Goal: Task Accomplishment & Management: Complete application form

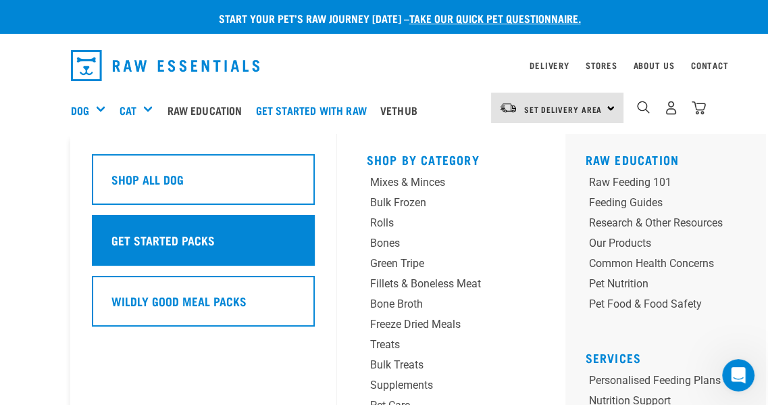
click at [149, 238] on h5 "Get Started Packs" at bounding box center [162, 240] width 103 height 18
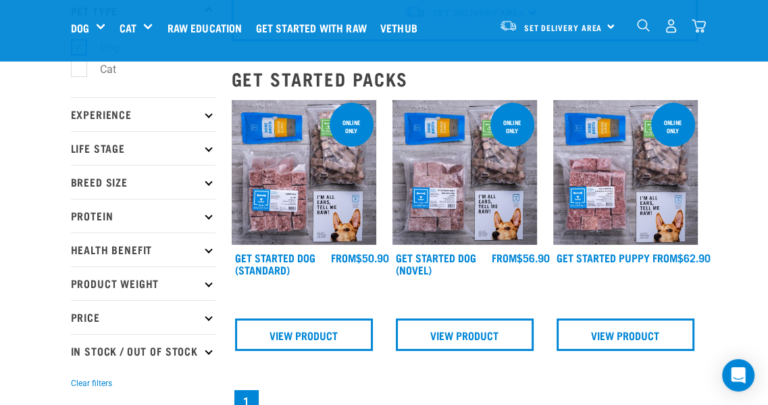
scroll to position [101, 0]
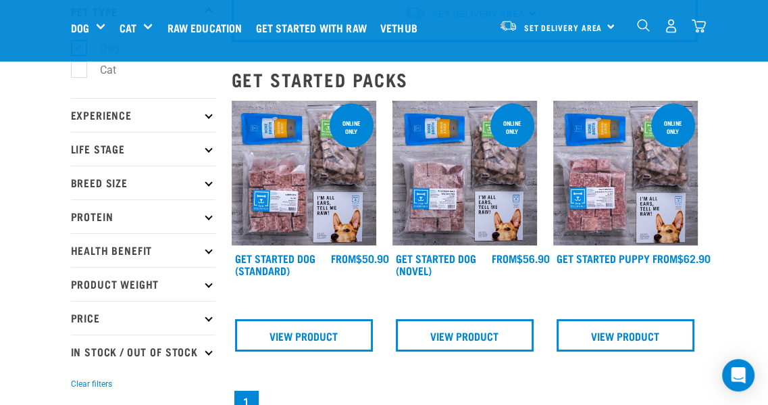
click at [434, 199] on img at bounding box center [464, 173] width 145 height 145
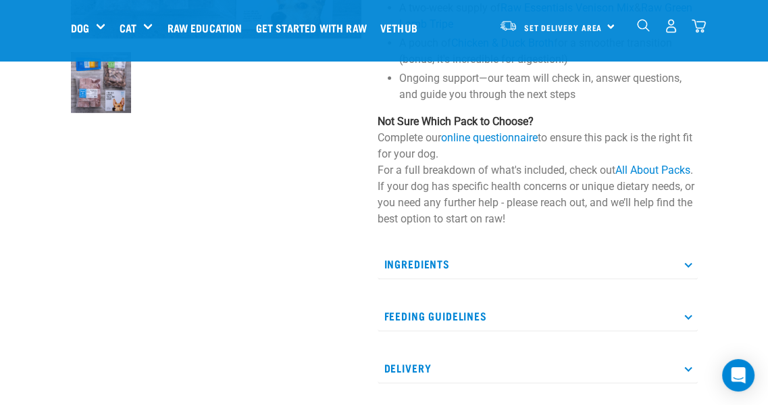
scroll to position [363, 0]
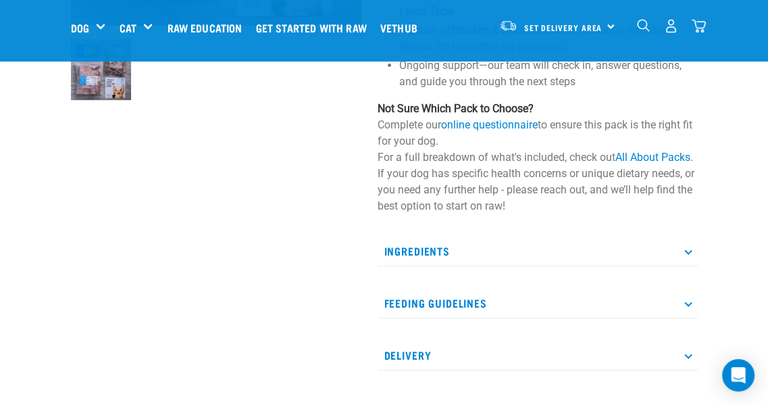
click at [438, 298] on p "Feeding Guidelines" at bounding box center [538, 303] width 320 height 30
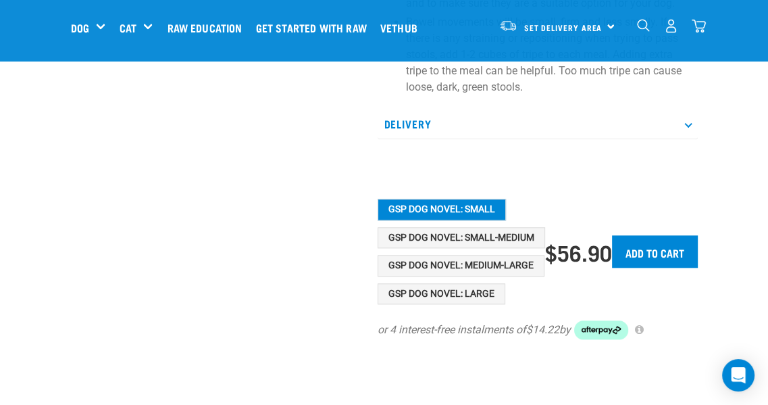
scroll to position [1060, 0]
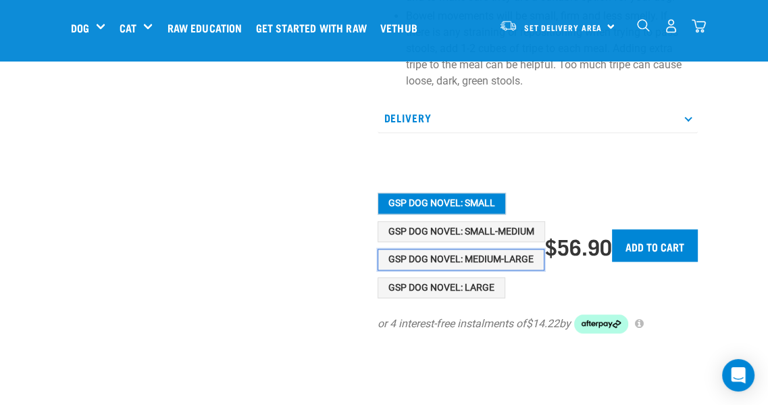
click at [453, 252] on button "GSP Dog Novel: Medium-Large" at bounding box center [461, 260] width 167 height 22
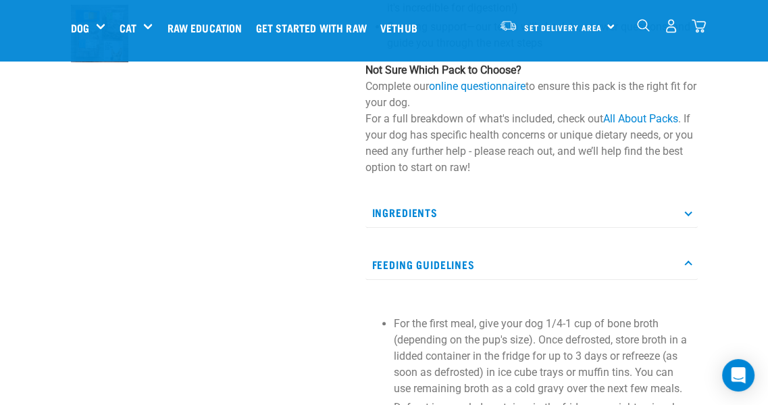
scroll to position [413, 0]
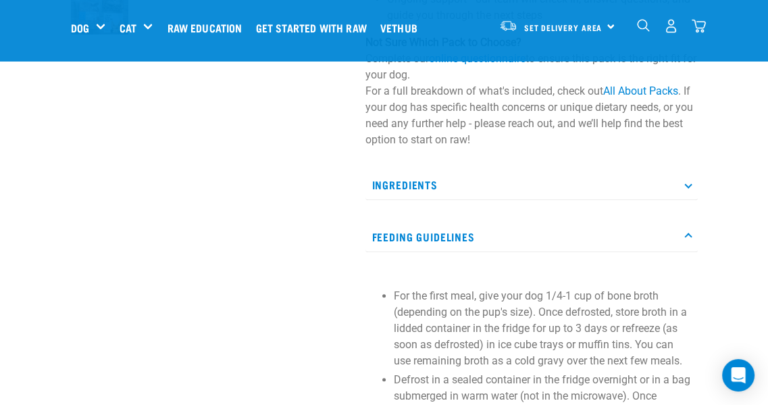
click at [486, 200] on p "Ingredients" at bounding box center [531, 185] width 332 height 30
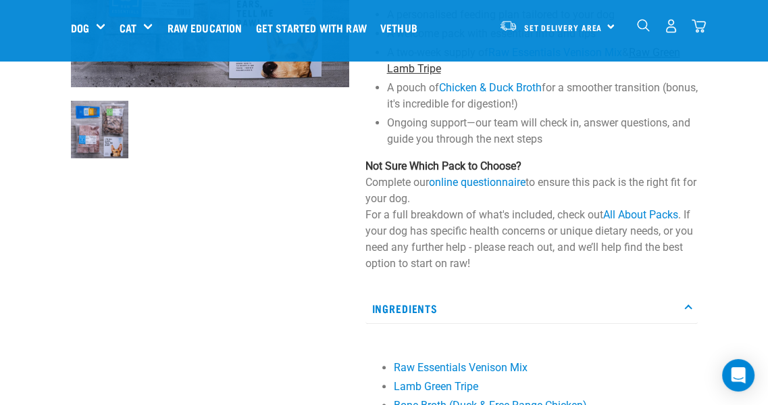
scroll to position [292, 0]
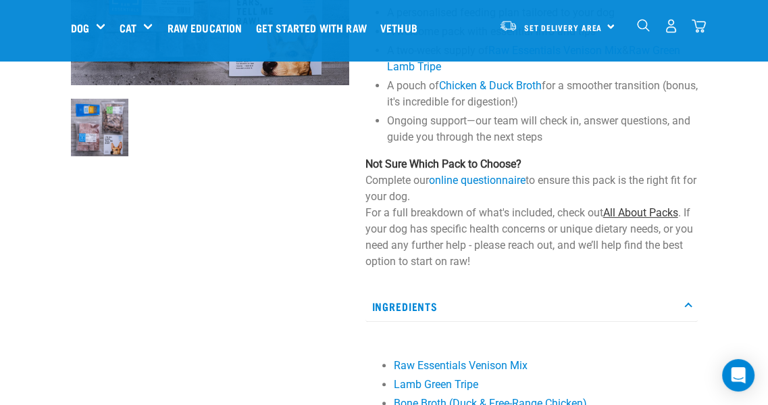
click at [654, 219] on link "All About Packs" at bounding box center [640, 212] width 75 height 13
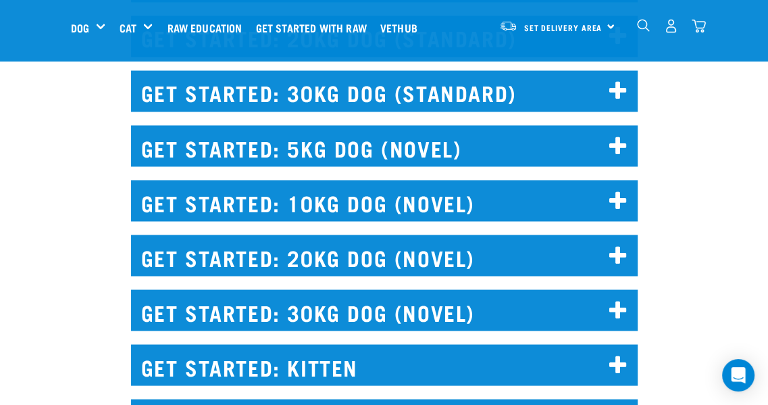
scroll to position [1779, 0]
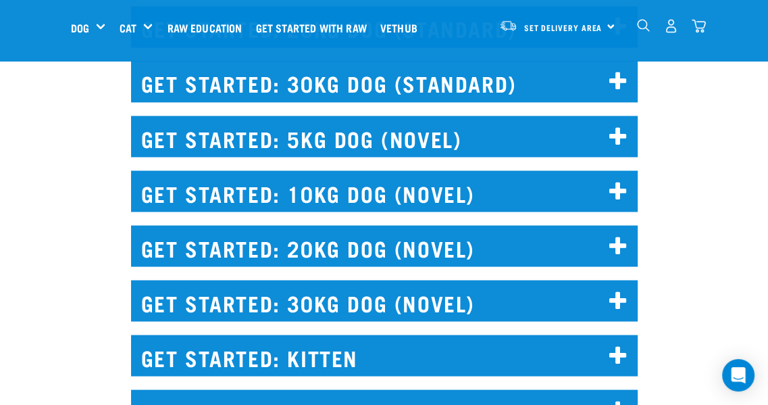
click at [620, 299] on icon at bounding box center [618, 301] width 18 height 22
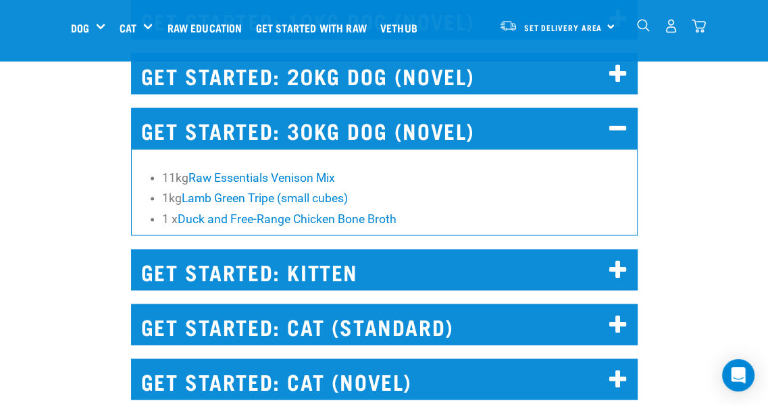
scroll to position [1936, 0]
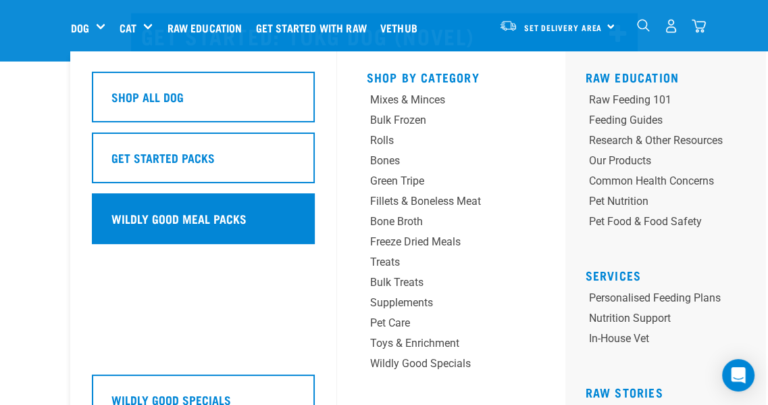
click at [165, 229] on div "Wildly Good Meal Packs" at bounding box center [203, 218] width 223 height 51
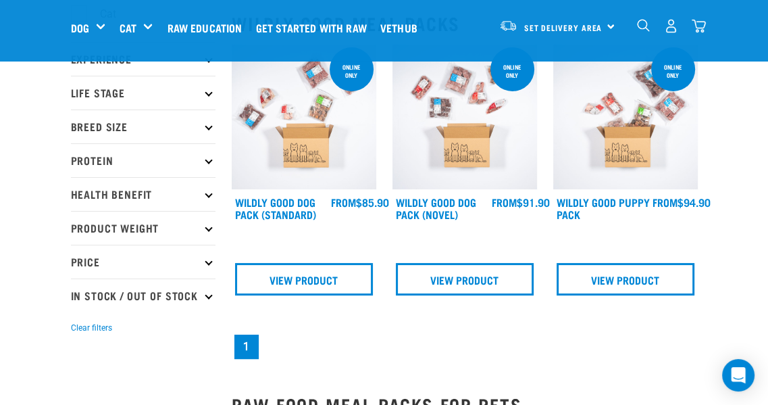
scroll to position [232, 0]
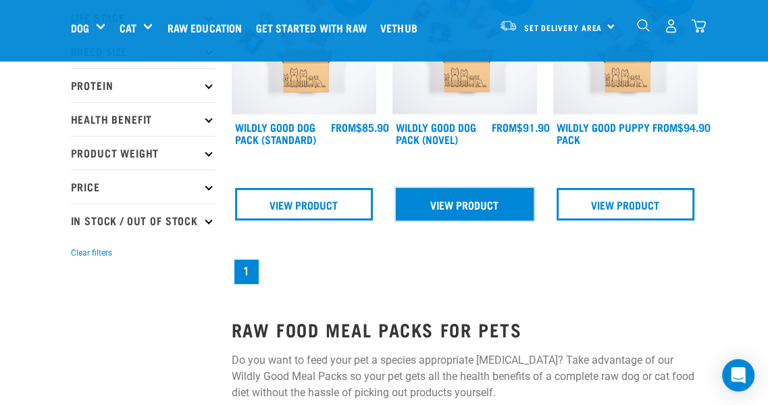
click at [440, 206] on link "View Product" at bounding box center [465, 204] width 138 height 32
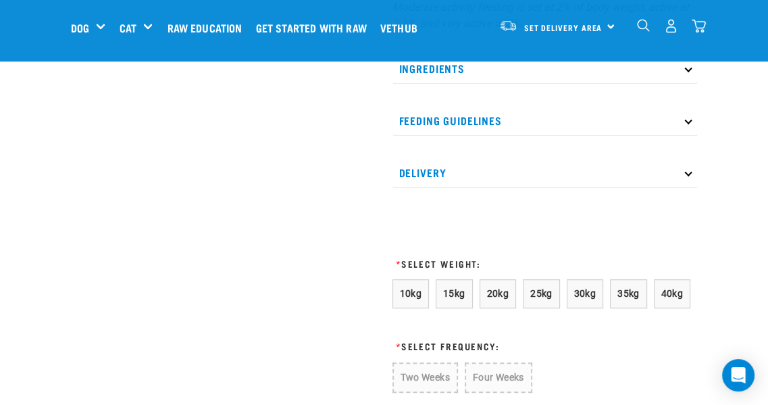
scroll to position [814, 0]
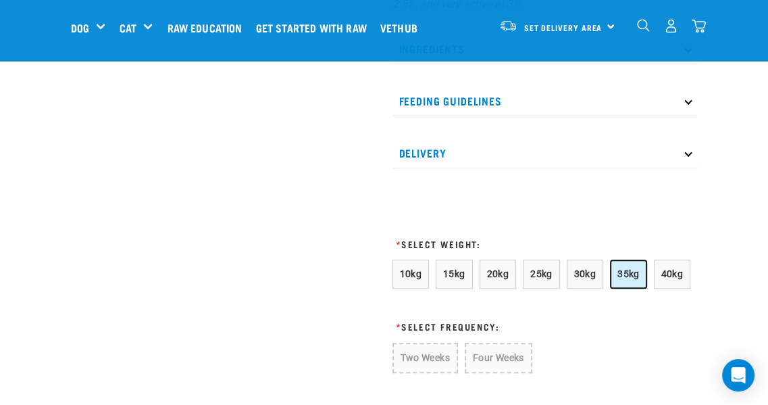
click at [619, 272] on span "35kg" at bounding box center [628, 273] width 22 height 11
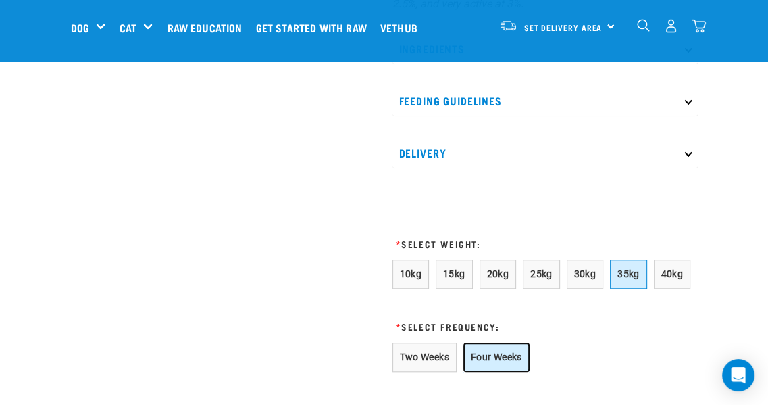
click at [488, 352] on button "Four Weeks" at bounding box center [496, 356] width 66 height 29
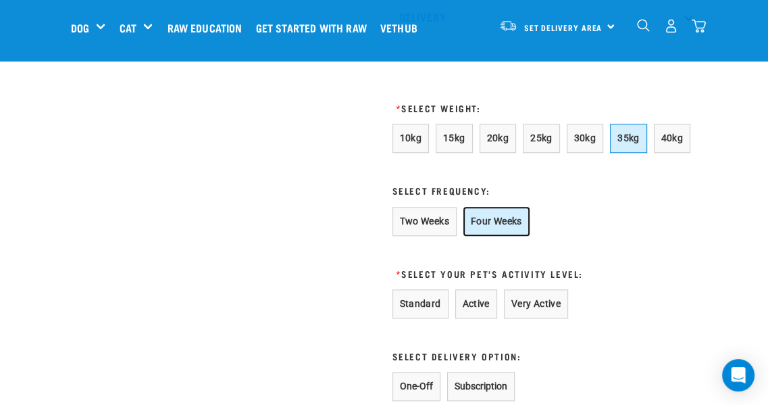
scroll to position [987, 0]
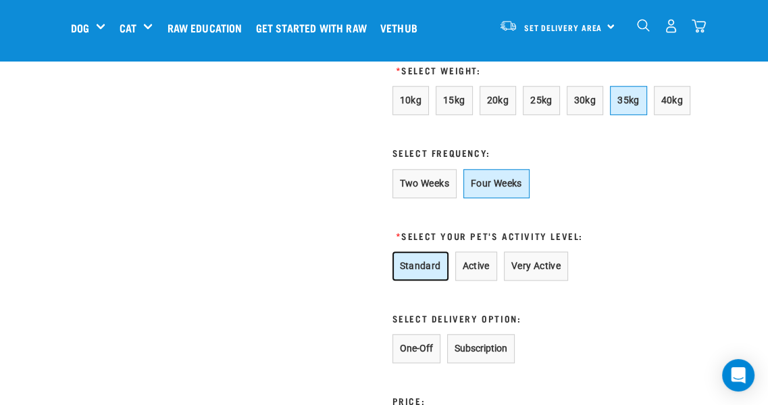
click at [411, 268] on button "Standard" at bounding box center [420, 265] width 56 height 29
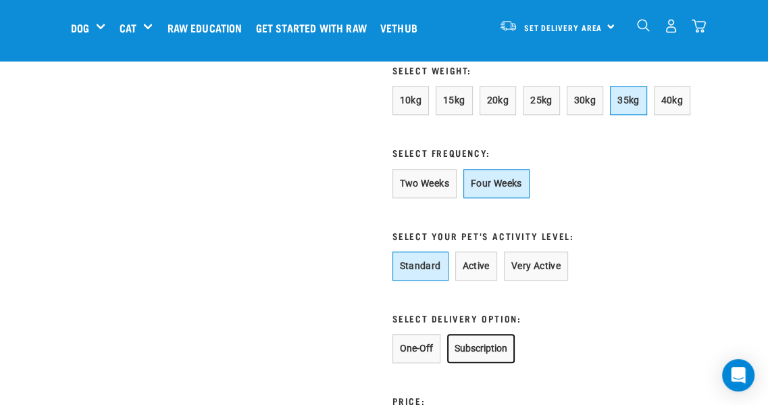
click at [475, 347] on button "Subscription" at bounding box center [481, 348] width 68 height 29
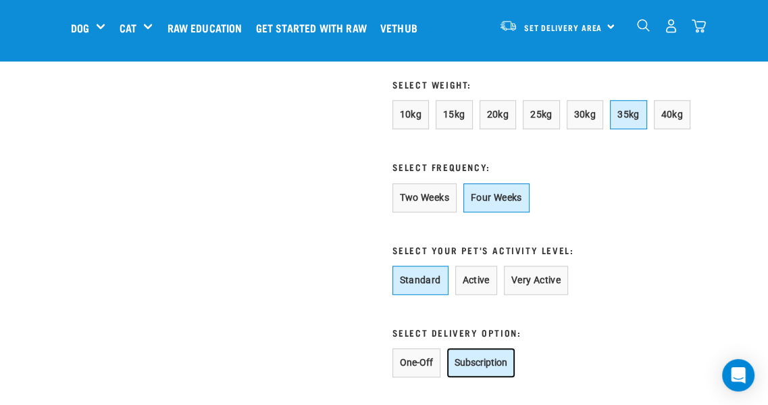
scroll to position [964, 0]
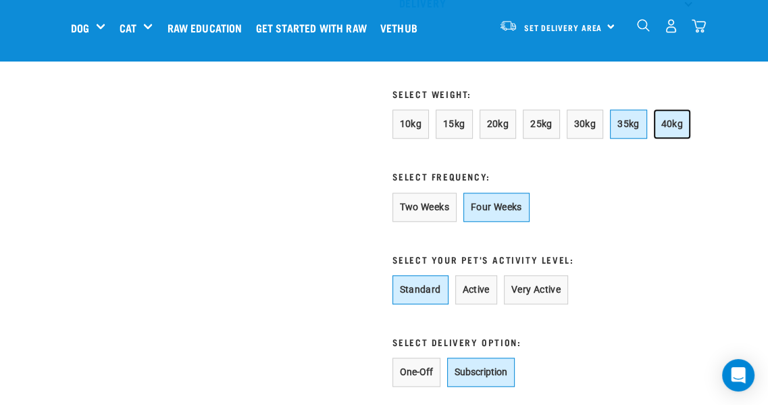
click at [669, 127] on span "40kg" at bounding box center [672, 123] width 22 height 11
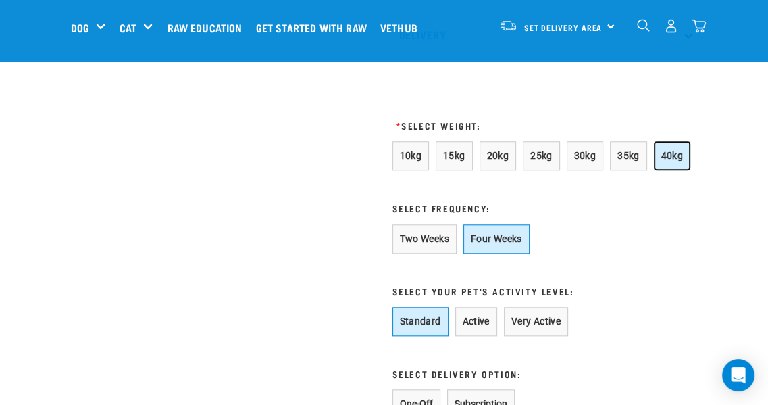
scroll to position [833, 0]
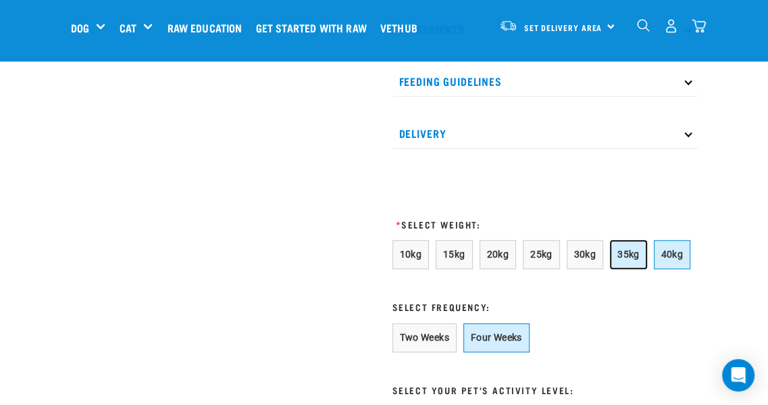
click at [623, 251] on span "35kg" at bounding box center [628, 254] width 22 height 11
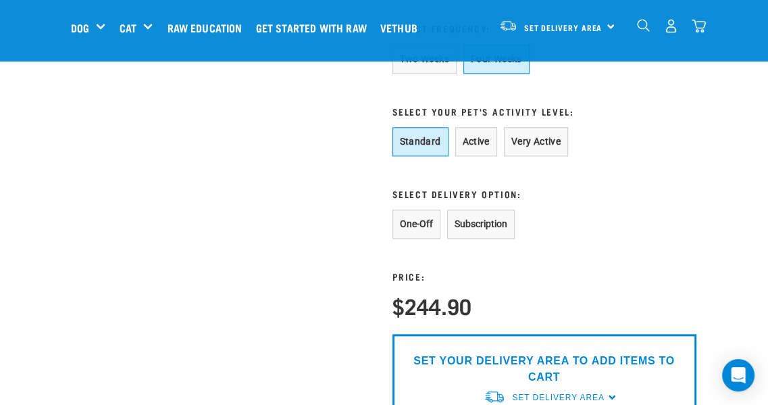
scroll to position [1112, 0]
click at [493, 223] on button "Subscription" at bounding box center [481, 223] width 68 height 29
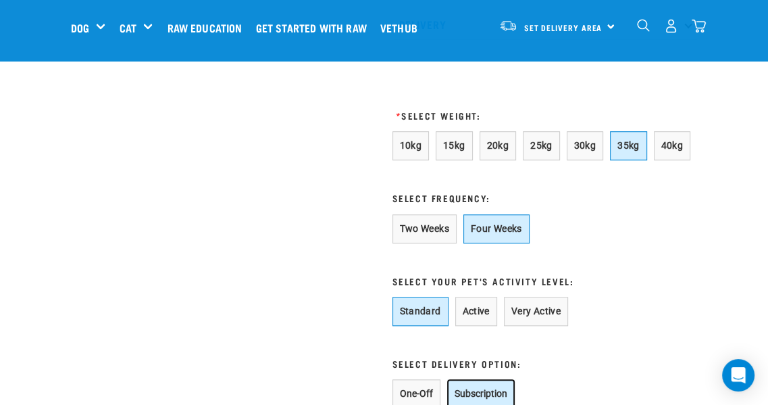
scroll to position [936, 0]
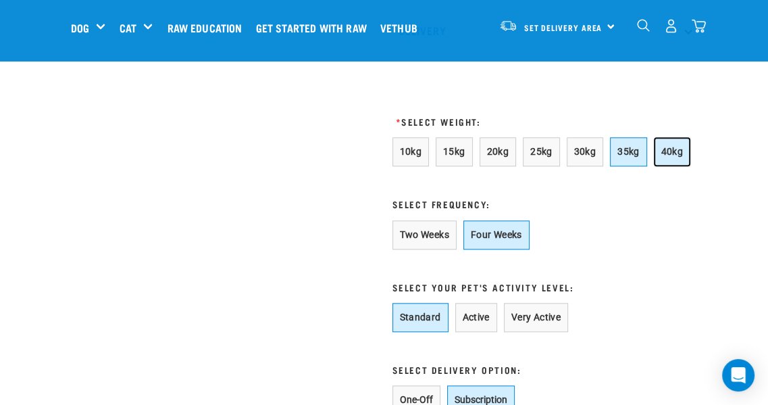
click at [663, 152] on span "40kg" at bounding box center [672, 151] width 22 height 11
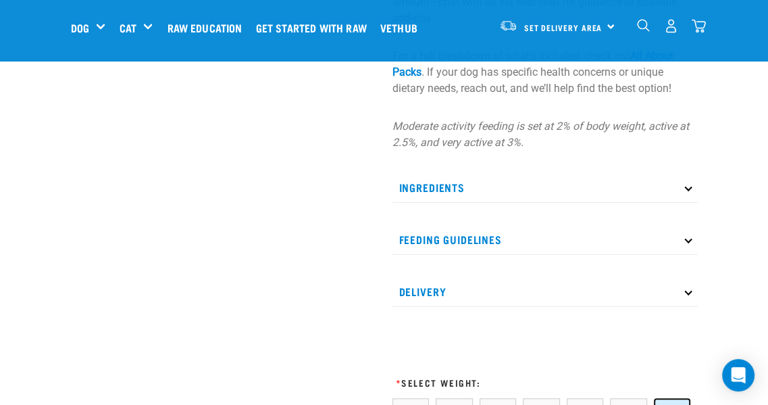
scroll to position [665, 0]
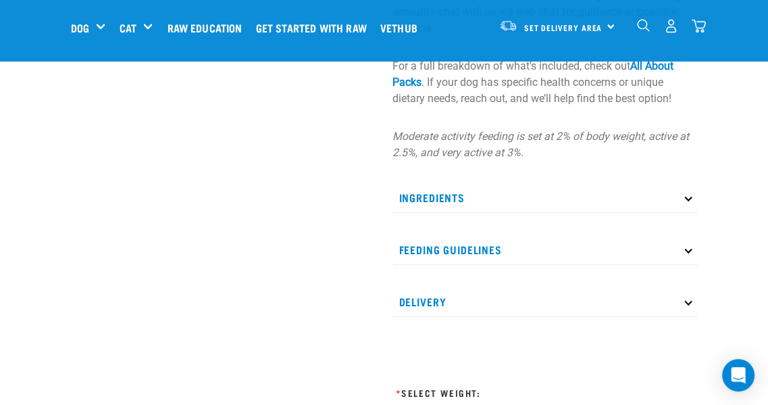
click at [500, 182] on div "Wildly Good Dog Pack (Novel) Our Wildly Good Dog Novel Pack makes raw feeding s…" at bounding box center [544, 160] width 321 height 1491
click at [498, 194] on p "Ingredients" at bounding box center [544, 197] width 305 height 30
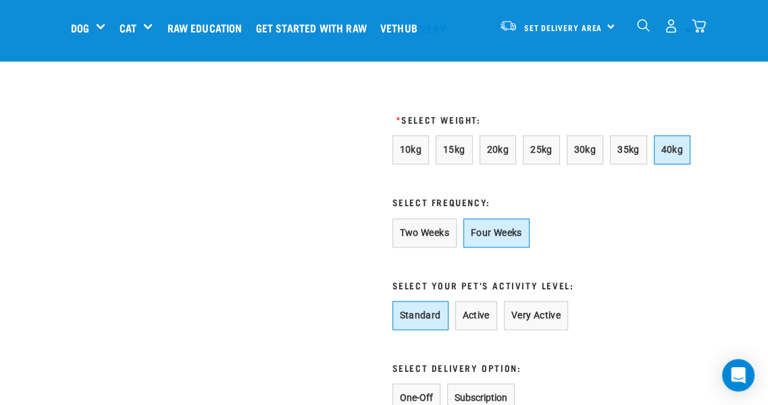
scroll to position [1050, 0]
click at [617, 149] on span "35kg" at bounding box center [628, 149] width 22 height 11
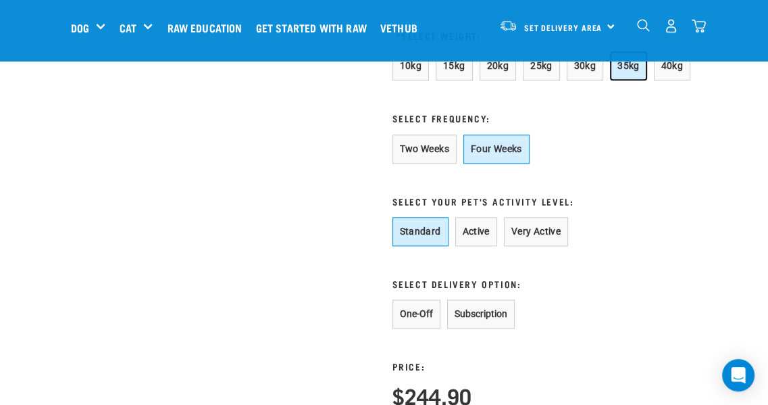
scroll to position [968, 0]
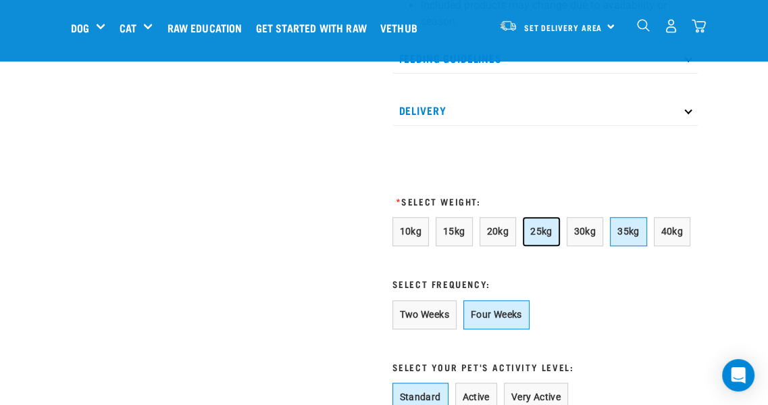
click at [540, 234] on span "25kg" at bounding box center [541, 231] width 22 height 11
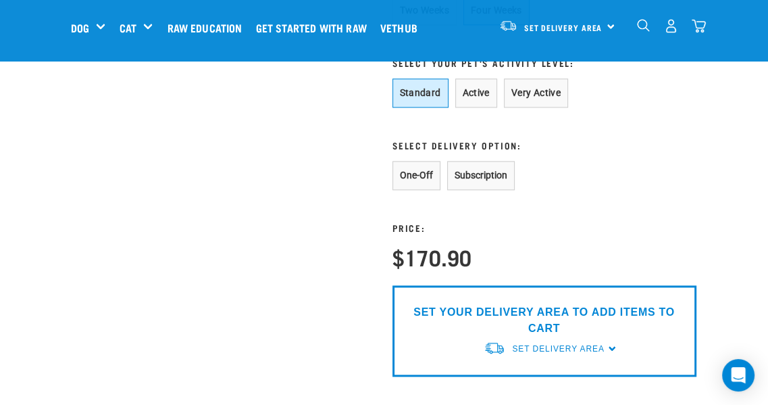
scroll to position [1274, 0]
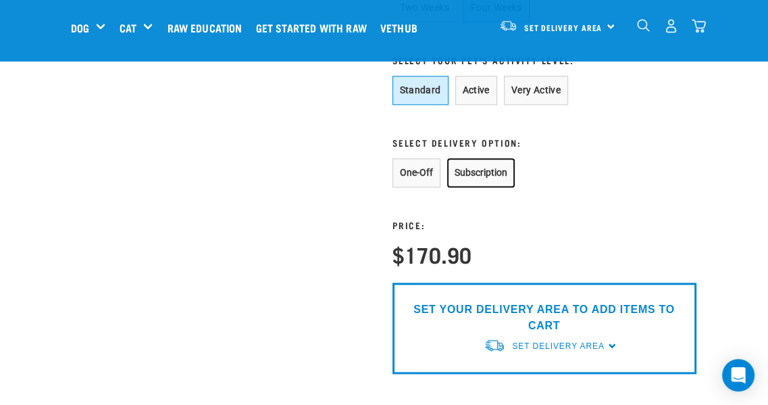
click at [473, 170] on button "Subscription" at bounding box center [481, 172] width 68 height 29
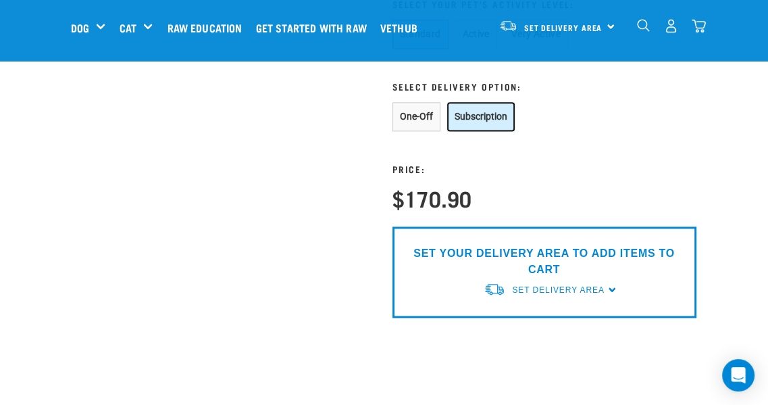
scroll to position [1334, 0]
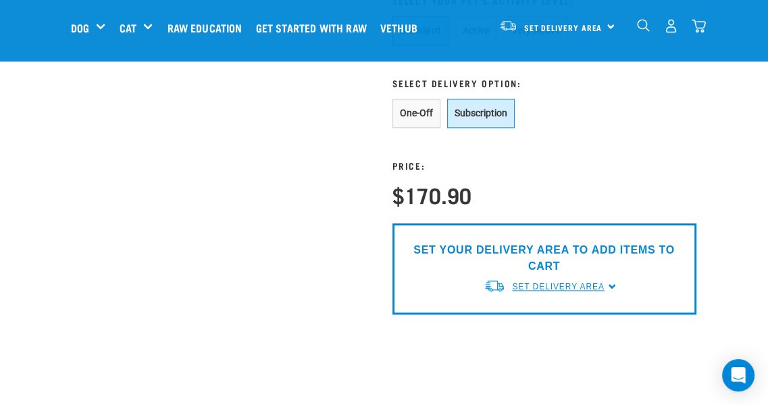
click at [553, 284] on span "Set Delivery Area" at bounding box center [558, 286] width 92 height 9
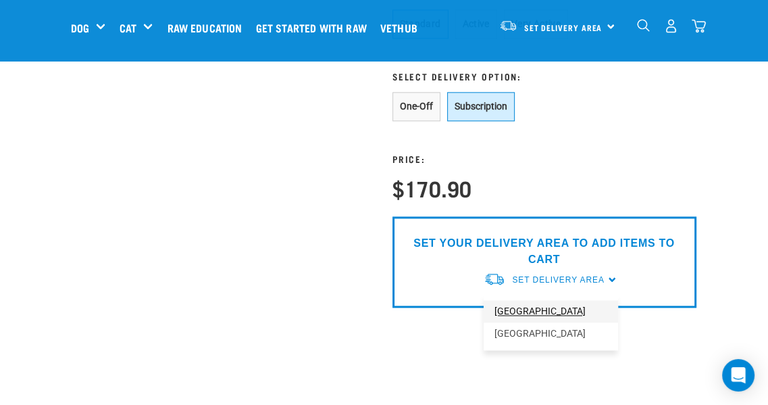
click at [511, 314] on div "North Island South Island" at bounding box center [551, 321] width 134 height 55
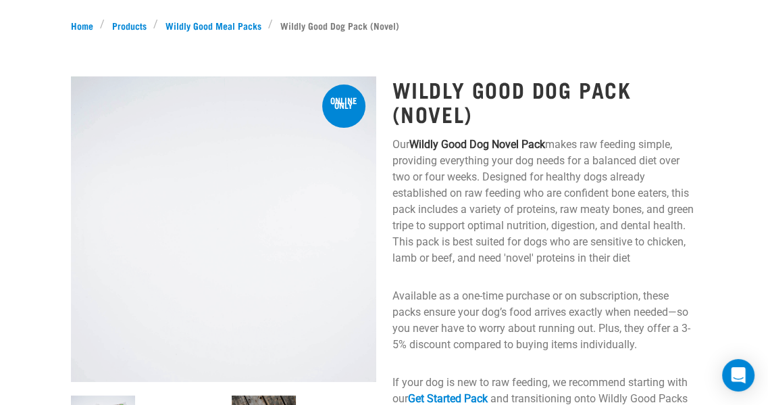
scroll to position [0, 0]
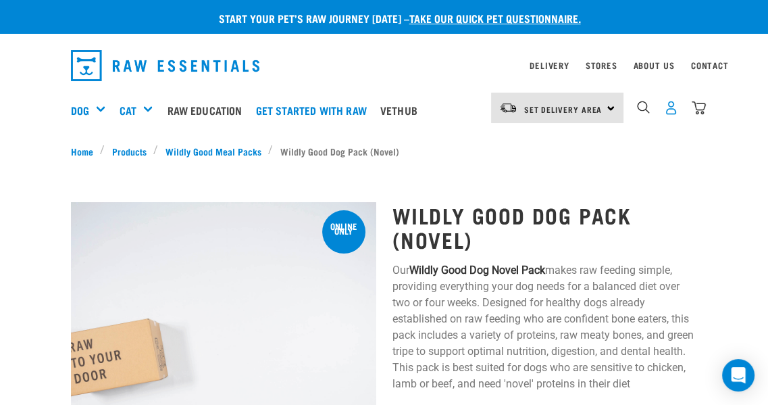
click at [670, 113] on img "dropdown navigation" at bounding box center [671, 108] width 14 height 14
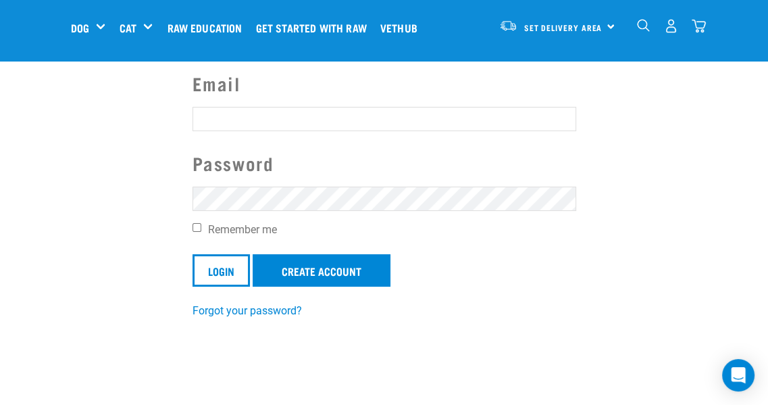
scroll to position [112, 0]
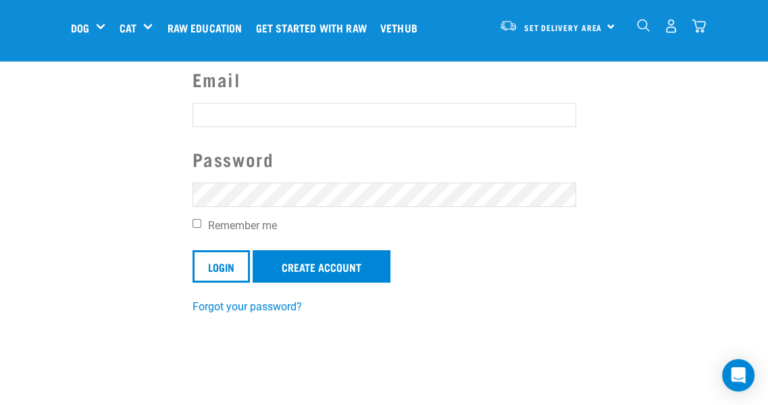
click at [294, 111] on input "Email" at bounding box center [384, 115] width 384 height 24
type input "[PERSON_NAME][EMAIL_ADDRESS][PERSON_NAME][DOMAIN_NAME]"
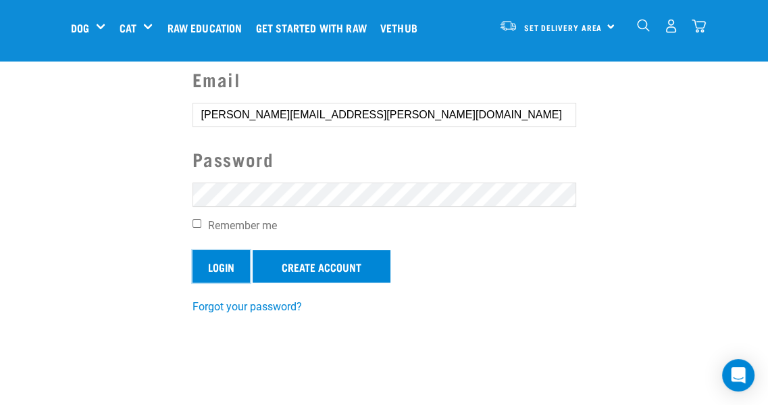
click at [223, 265] on input "Login" at bounding box center [220, 266] width 57 height 32
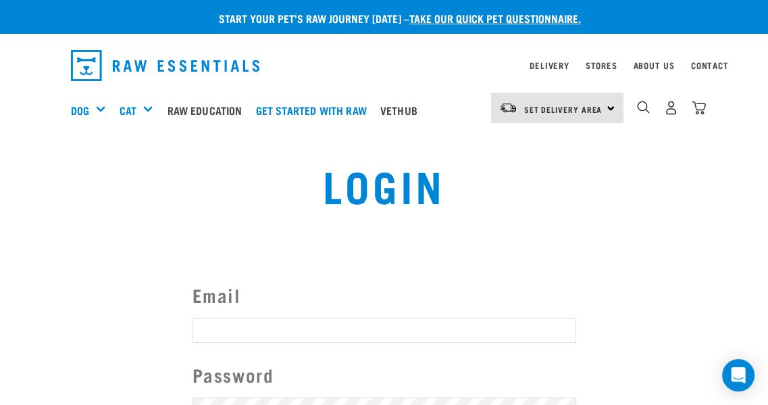
click at [0, 381] on article "Invalid username or password." at bounding box center [0, 202] width 0 height 405
click at [31, 177] on button "delete" at bounding box center [25, 170] width 14 height 14
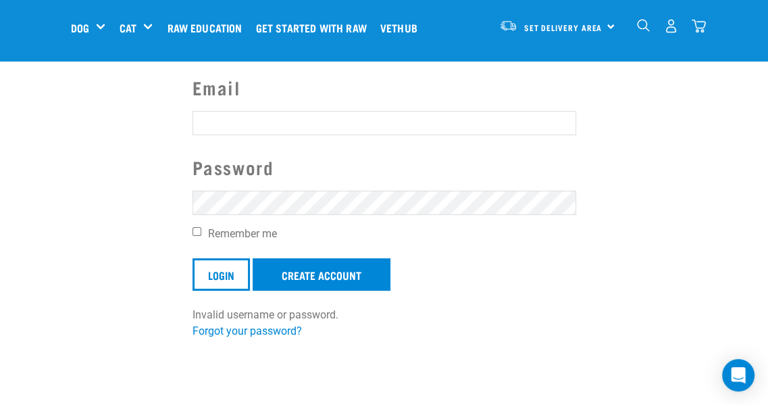
scroll to position [109, 0]
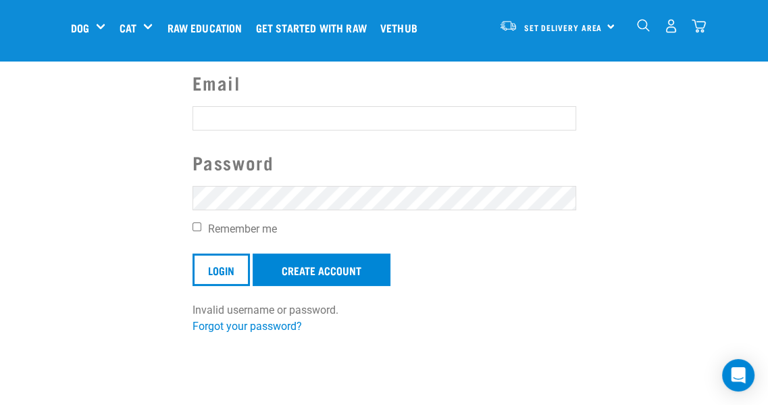
click at [258, 108] on input "Email" at bounding box center [384, 118] width 384 height 24
type input "[PERSON_NAME][EMAIL_ADDRESS][PERSON_NAME][DOMAIN_NAME]"
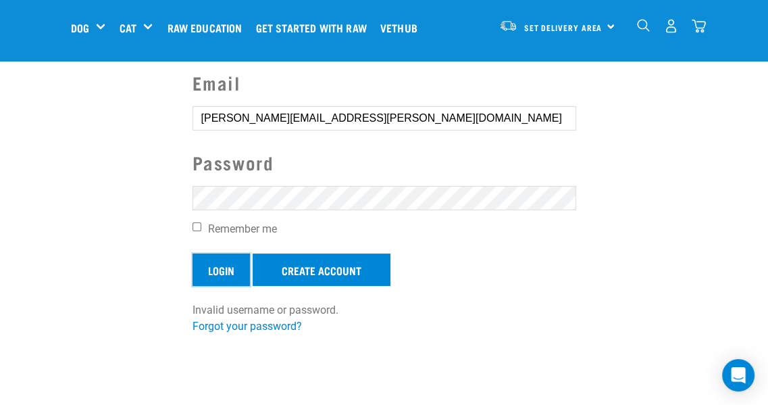
click at [223, 269] on input "Login" at bounding box center [220, 269] width 57 height 32
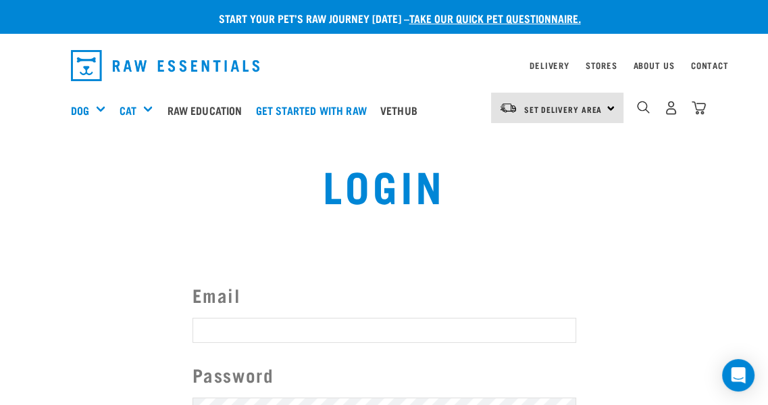
click at [31, 177] on button "delete" at bounding box center [25, 170] width 14 height 14
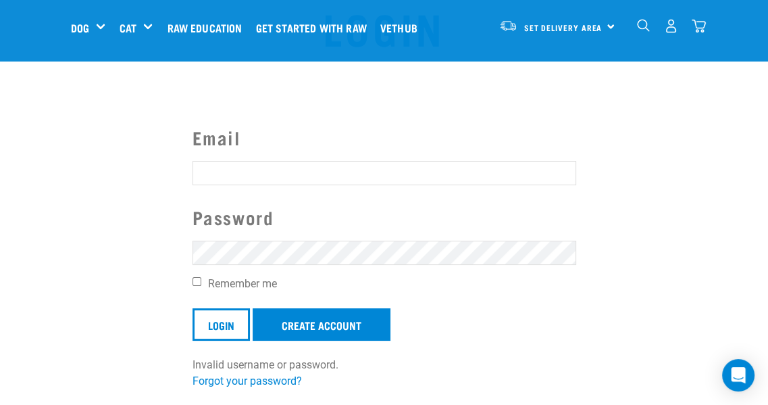
scroll to position [70, 0]
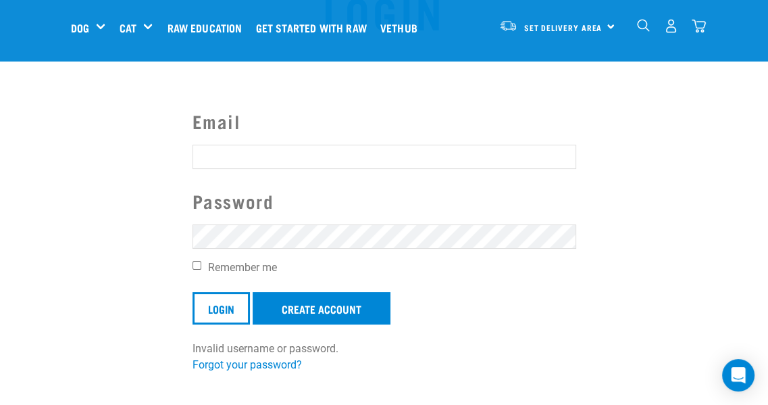
click at [252, 161] on input "Email" at bounding box center [384, 157] width 384 height 24
type input "[PERSON_NAME][EMAIL_ADDRESS][PERSON_NAME][DOMAIN_NAME]"
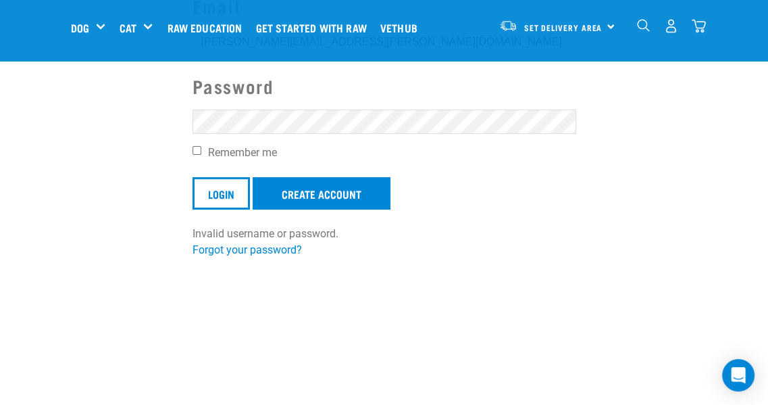
scroll to position [288, 0]
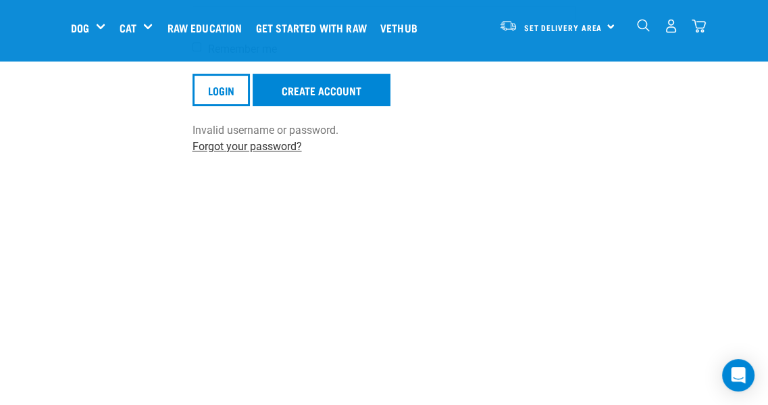
click at [276, 143] on link "Forgot your password?" at bounding box center [246, 146] width 109 height 13
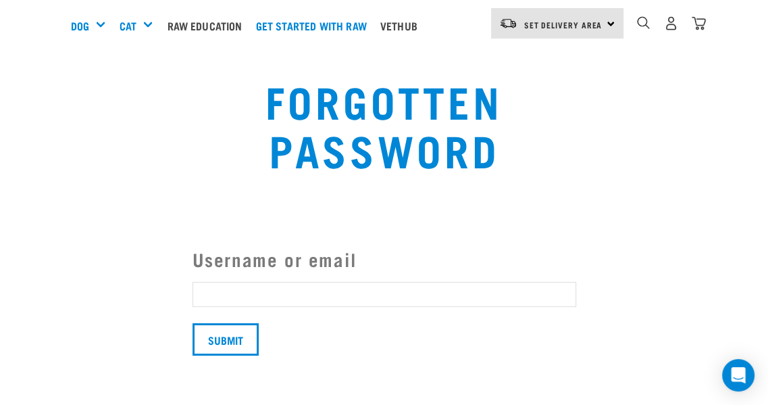
scroll to position [28, 0]
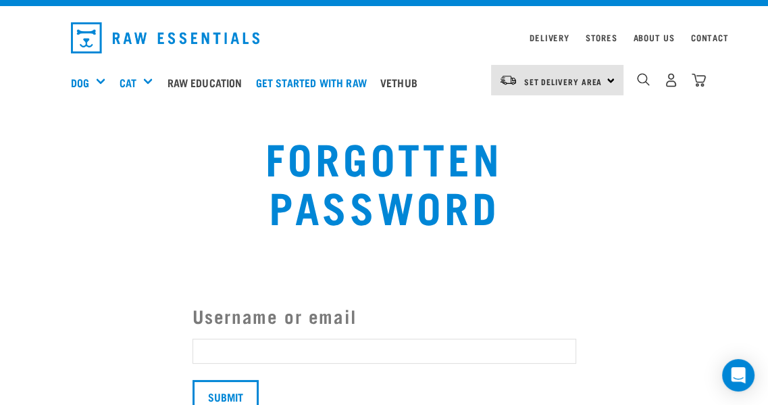
click at [271, 355] on input "Username or email" at bounding box center [384, 350] width 384 height 24
type input "[PERSON_NAME][EMAIL_ADDRESS][PERSON_NAME][DOMAIN_NAME]"
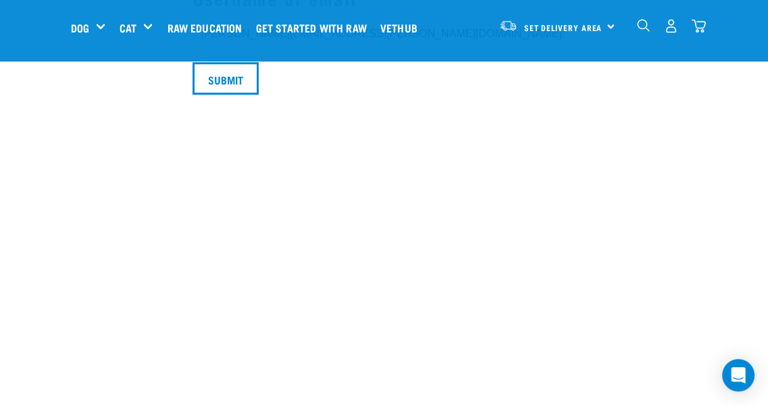
scroll to position [242, 0]
click at [240, 79] on input "Submit" at bounding box center [225, 77] width 66 height 32
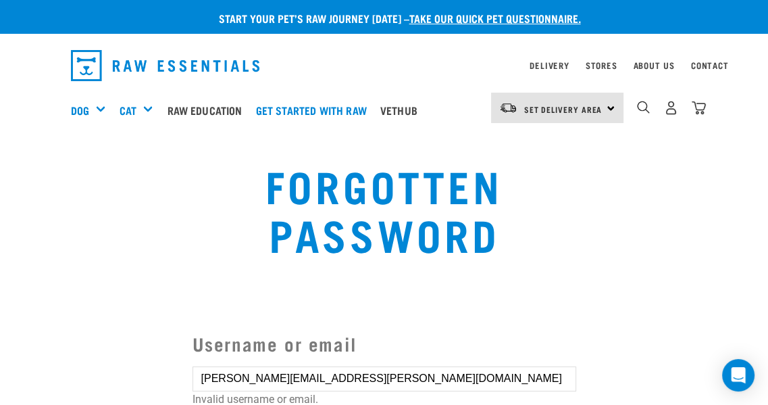
click at [30, 185] on button "delete" at bounding box center [23, 179] width 14 height 14
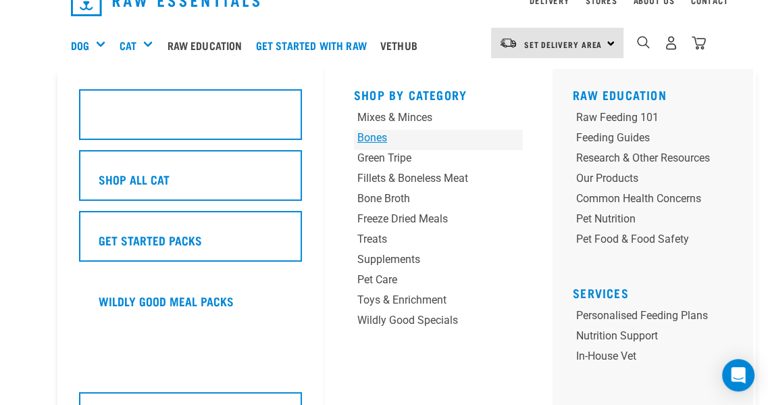
scroll to position [92, 0]
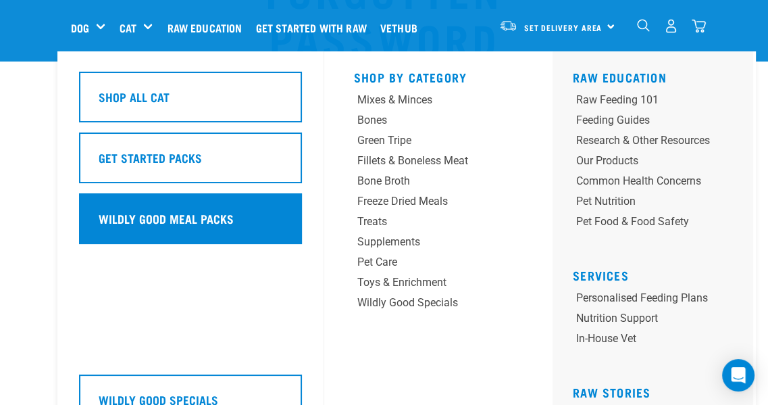
click at [145, 217] on h5 "Wildly Good Meal Packs" at bounding box center [166, 218] width 135 height 18
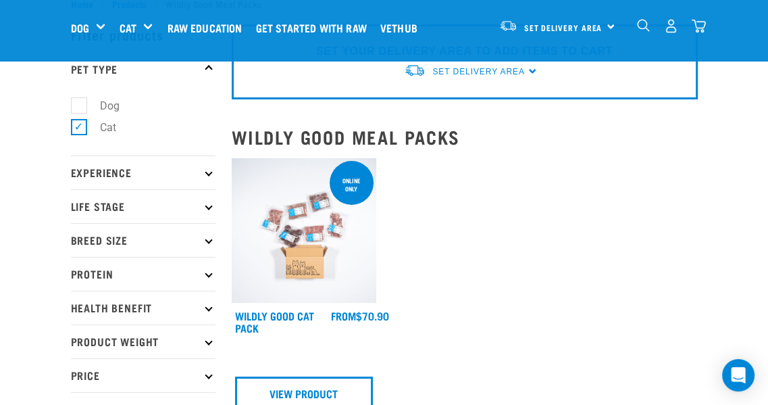
scroll to position [7, 0]
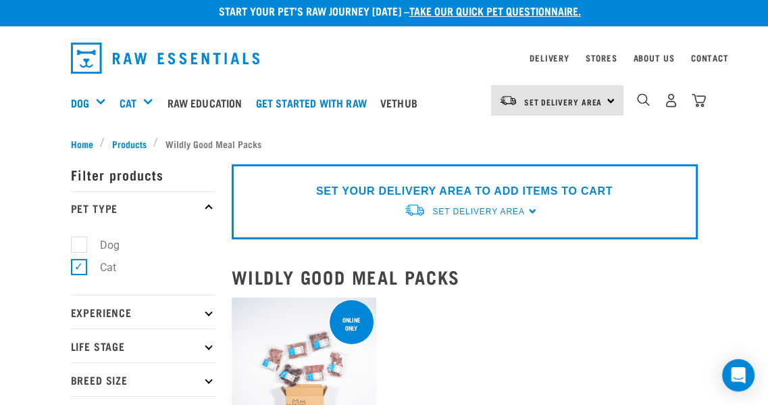
click at [78, 248] on label "Dog" at bounding box center [101, 244] width 47 height 17
click at [78, 247] on input "Dog" at bounding box center [75, 242] width 9 height 9
checkbox input "true"
click at [80, 270] on label "Cat" at bounding box center [99, 267] width 43 height 17
click at [80, 269] on input "Cat" at bounding box center [75, 264] width 9 height 9
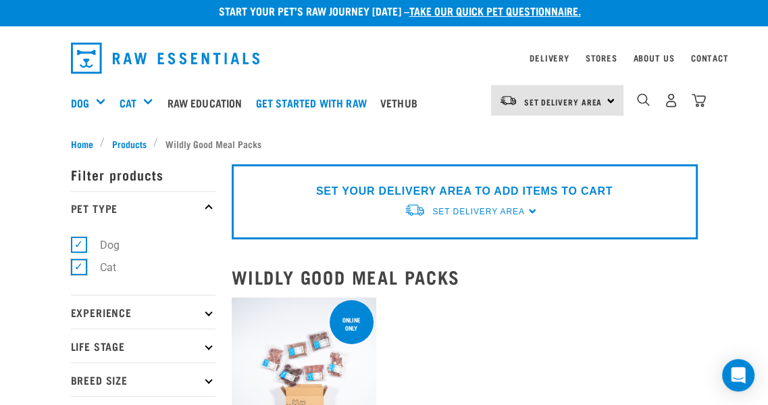
checkbox input "false"
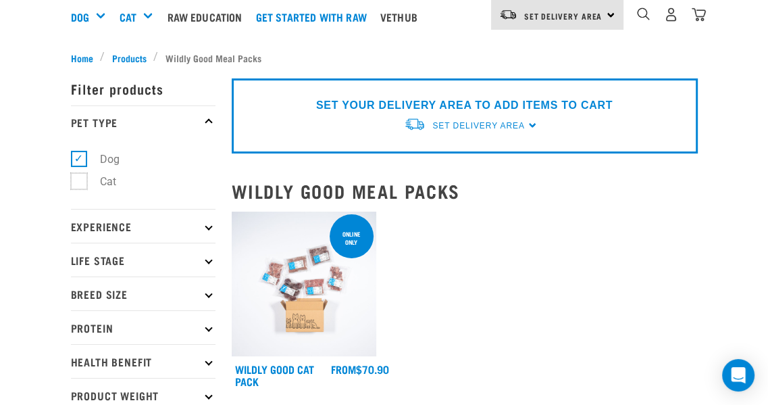
scroll to position [107, 0]
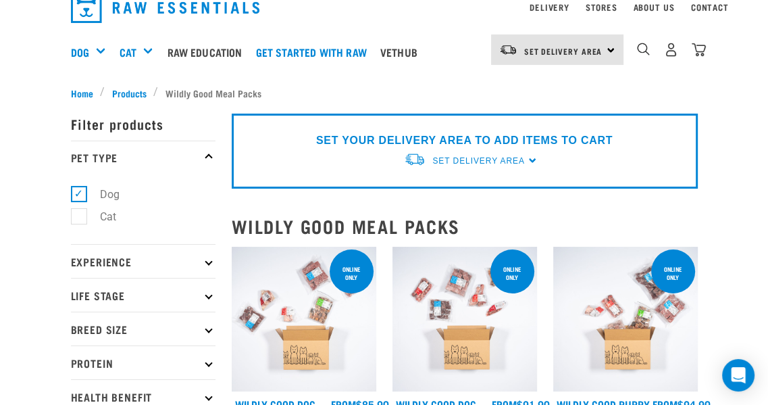
scroll to position [89, 0]
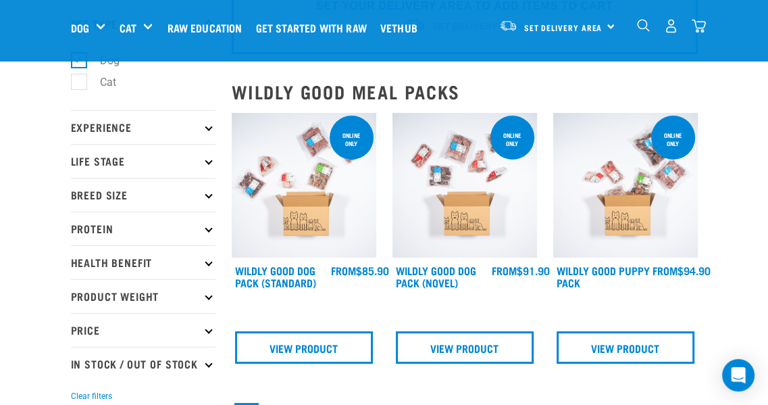
click at [193, 124] on p "Experience" at bounding box center [143, 127] width 145 height 34
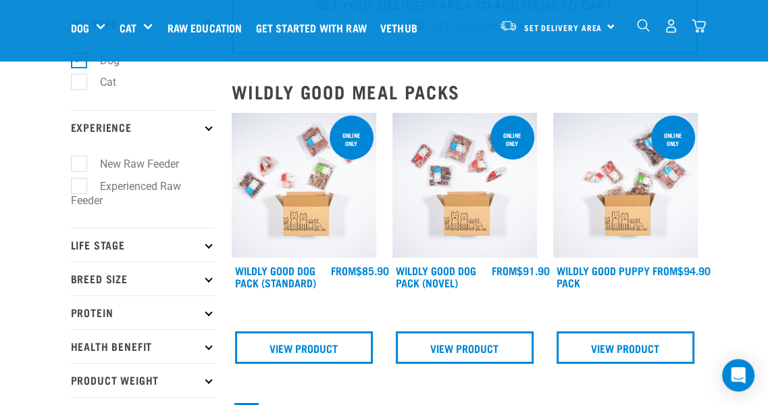
click at [85, 163] on label "New Raw Feeder" at bounding box center [131, 163] width 106 height 17
click at [80, 163] on input "New Raw Feeder" at bounding box center [75, 161] width 9 height 9
checkbox input "true"
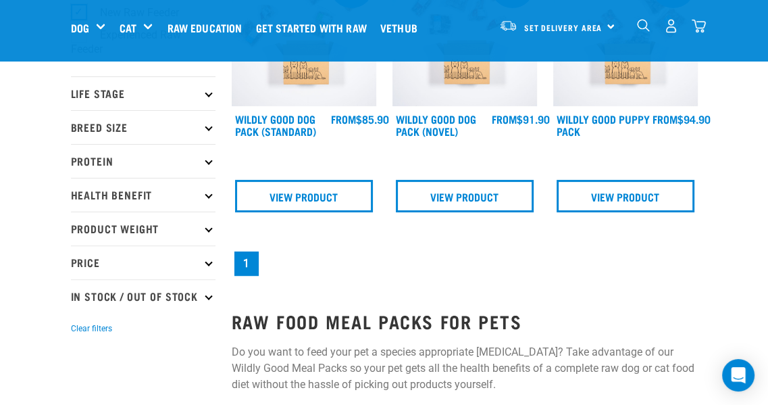
scroll to position [222, 0]
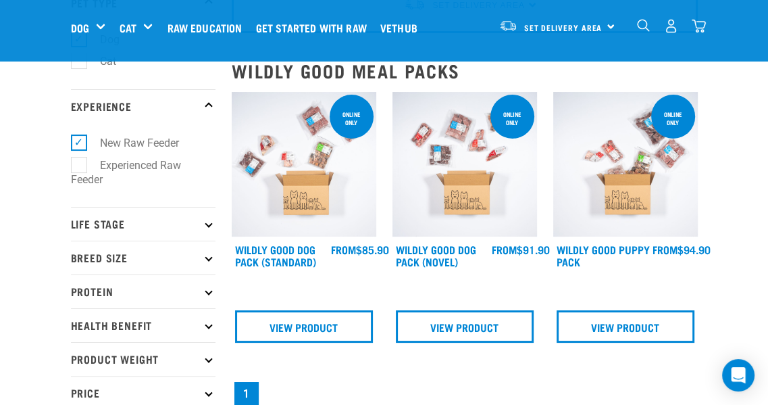
scroll to position [174, 0]
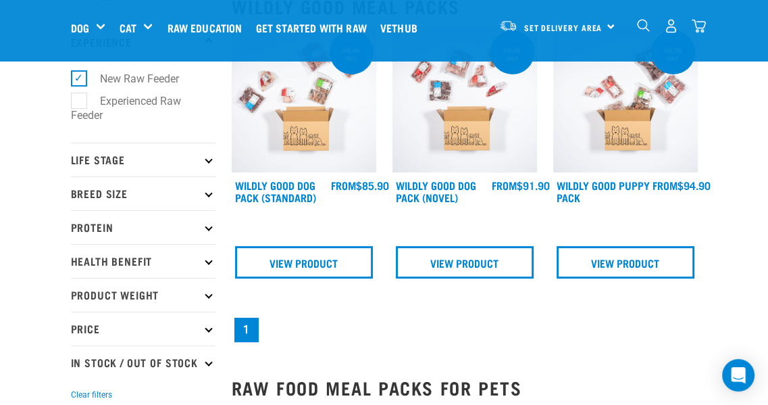
click at [182, 168] on p "Life Stage" at bounding box center [143, 160] width 145 height 34
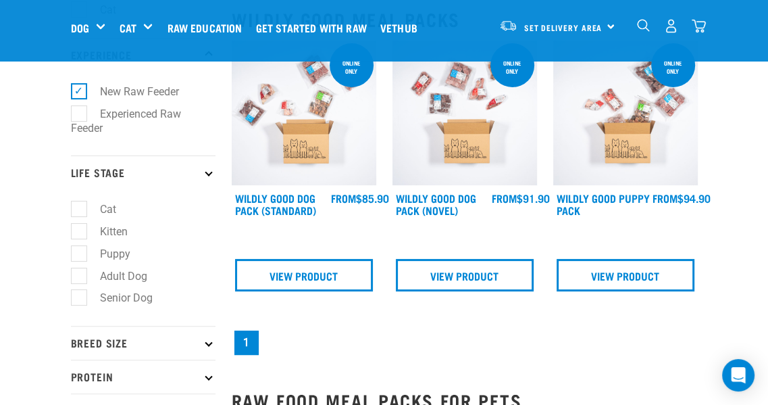
scroll to position [158, 0]
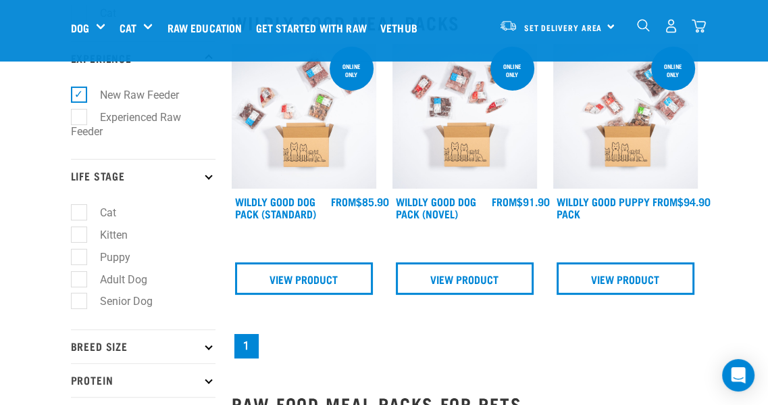
click at [80, 301] on label "Senior Dog" at bounding box center [118, 300] width 80 height 17
click at [80, 301] on input "Senior Dog" at bounding box center [75, 298] width 9 height 9
checkbox input "true"
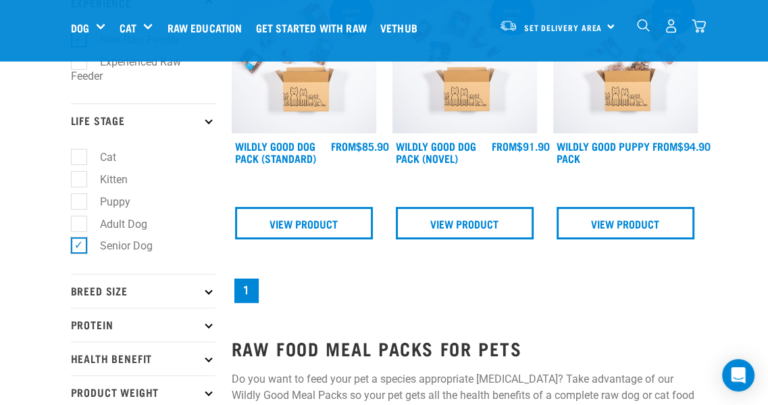
scroll to position [237, 0]
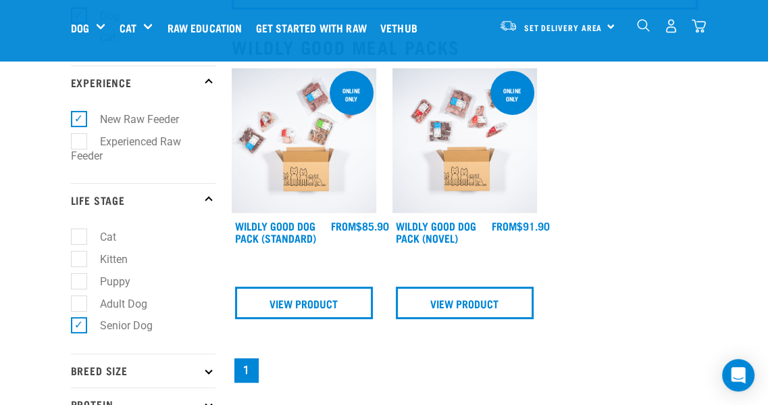
scroll to position [308, 0]
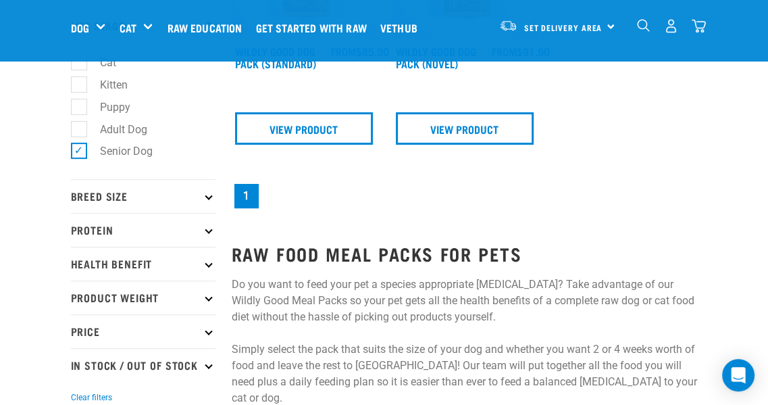
click at [200, 207] on p "Breed Size" at bounding box center [143, 196] width 145 height 34
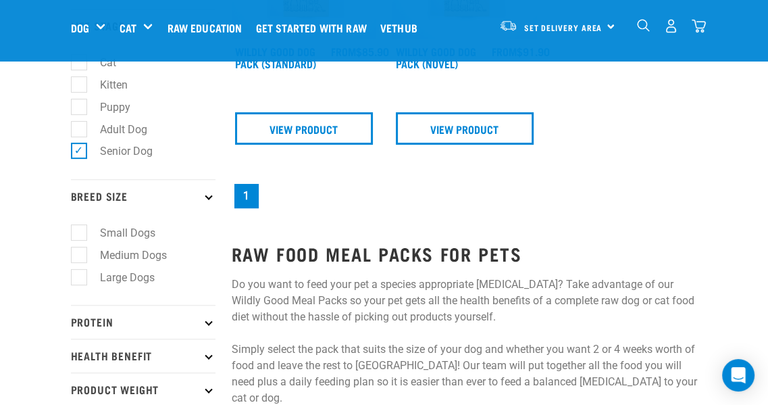
click at [81, 281] on label "Large Dogs" at bounding box center [119, 277] width 82 height 17
click at [80, 279] on input "Large Dogs" at bounding box center [75, 274] width 9 height 9
checkbox input "true"
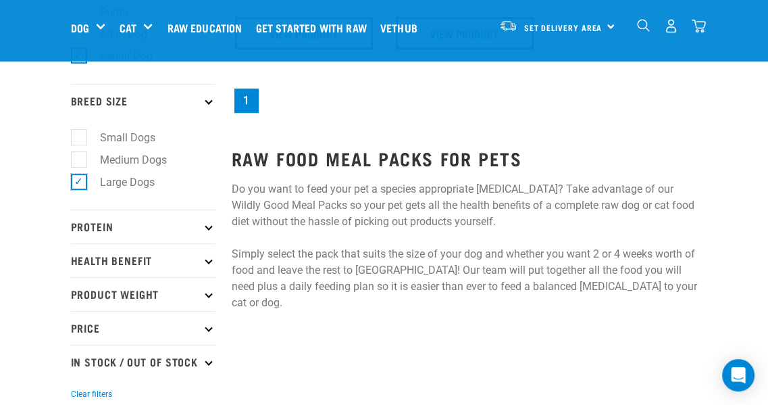
scroll to position [406, 0]
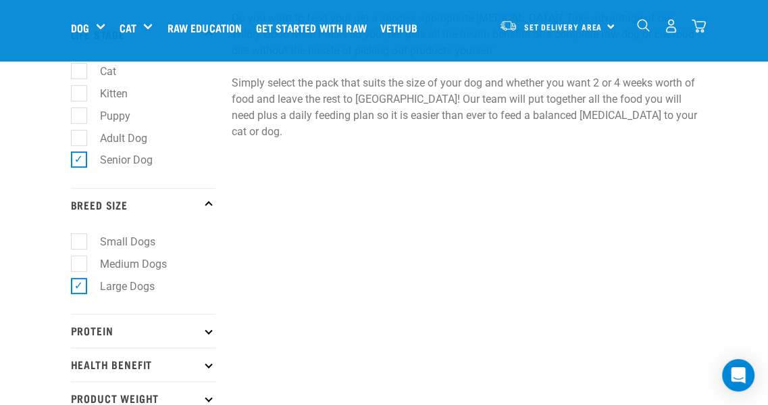
scroll to position [428, 0]
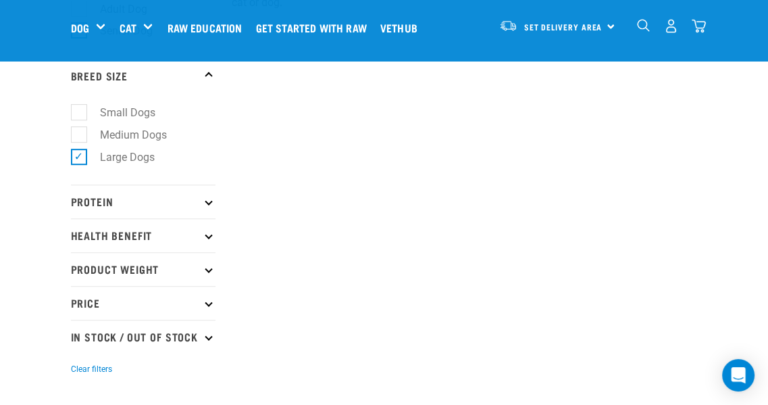
click at [163, 217] on p "Protein" at bounding box center [143, 201] width 145 height 34
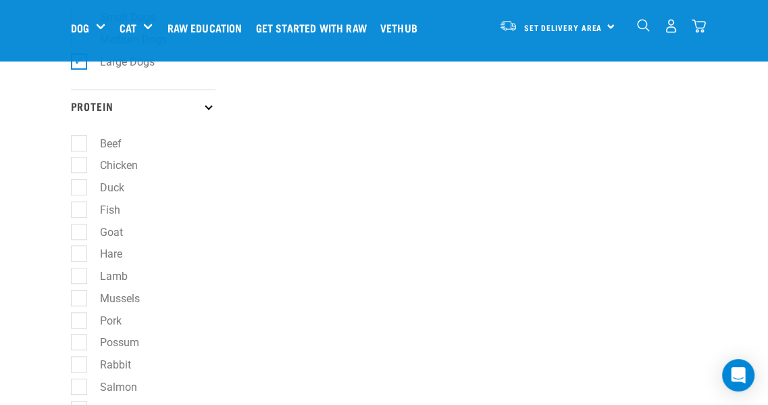
scroll to position [534, 0]
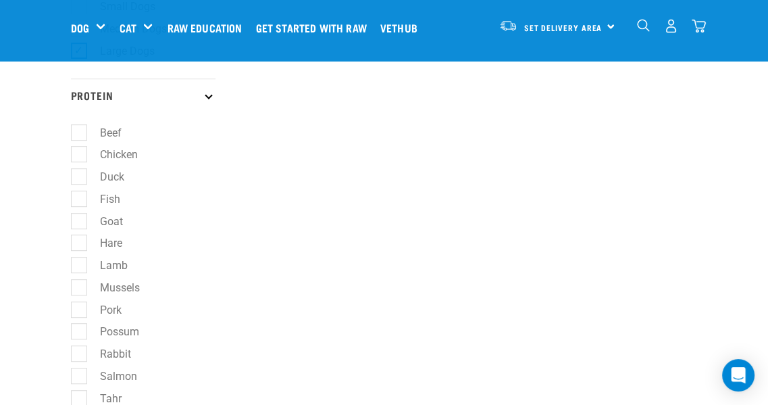
click at [82, 185] on label "Duck" at bounding box center [103, 176] width 51 height 17
click at [80, 178] on input "Duck" at bounding box center [75, 174] width 9 height 9
checkbox input "true"
click at [82, 207] on label "Fish" at bounding box center [101, 198] width 47 height 17
click at [80, 201] on input "Fish" at bounding box center [75, 196] width 9 height 9
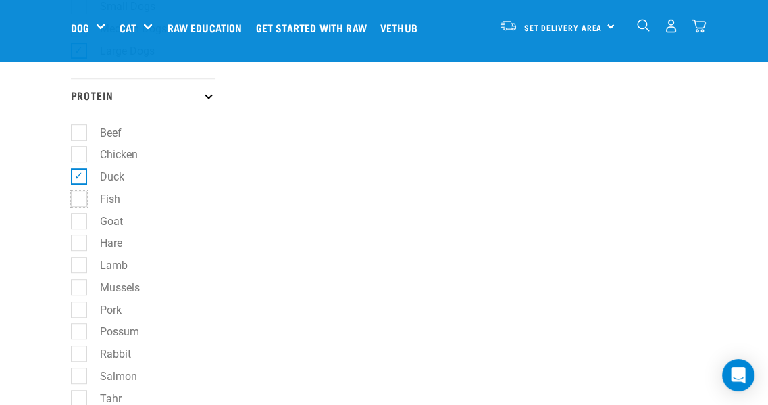
checkbox input "true"
click at [78, 251] on label "Hare" at bounding box center [102, 242] width 49 height 17
click at [78, 245] on input "Hare" at bounding box center [75, 240] width 9 height 9
checkbox input "true"
click at [78, 290] on label "Mussels" at bounding box center [111, 287] width 67 height 17
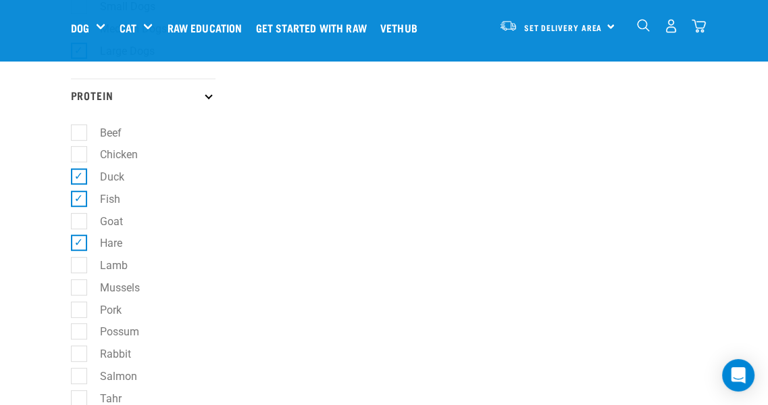
click at [76, 289] on input "Mussels" at bounding box center [75, 284] width 9 height 9
checkbox input "true"
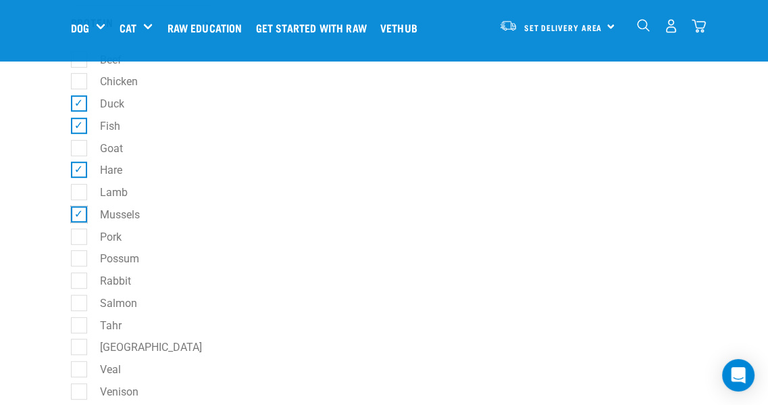
scroll to position [606, 0]
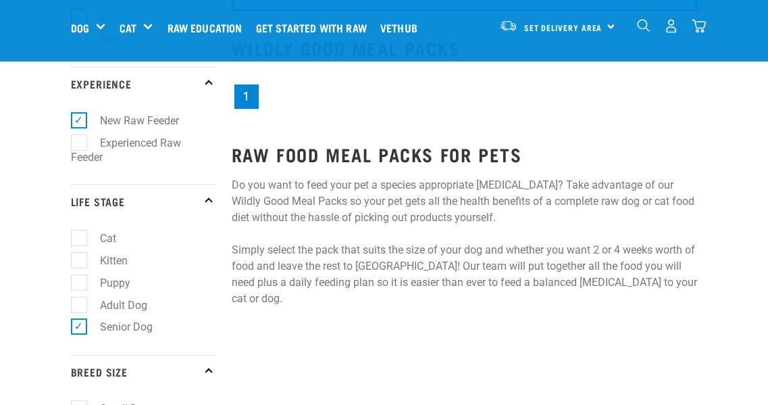
scroll to position [134, 0]
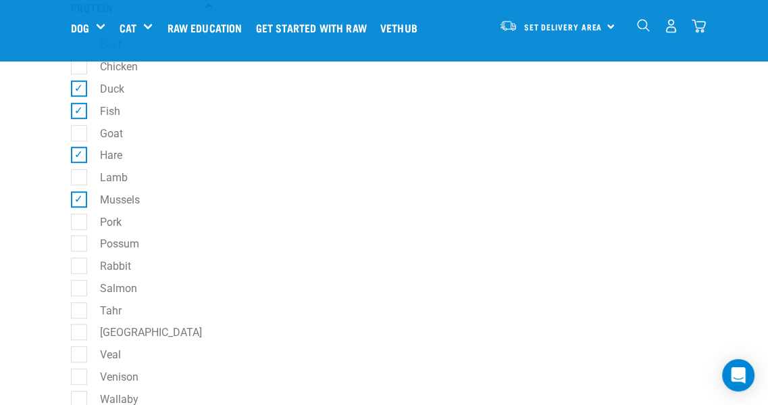
scroll to position [633, 0]
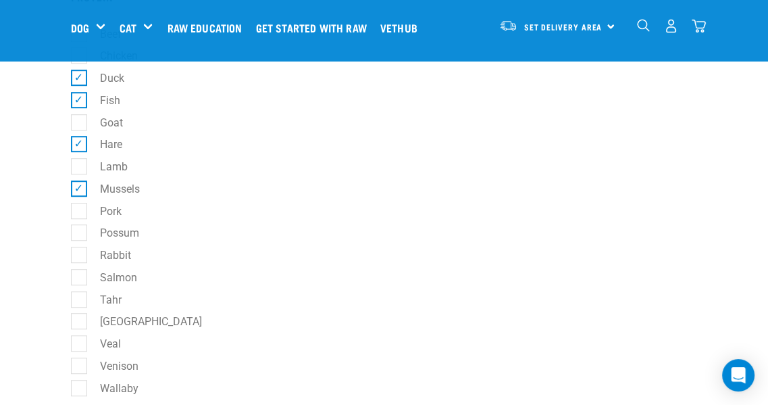
click at [80, 241] on label "Possum" at bounding box center [111, 232] width 66 height 17
click at [80, 235] on input "Possum" at bounding box center [75, 230] width 9 height 9
checkbox input "true"
click at [81, 263] on label "Rabbit" at bounding box center [107, 255] width 58 height 17
click at [80, 257] on input "Rabbit" at bounding box center [75, 253] width 9 height 9
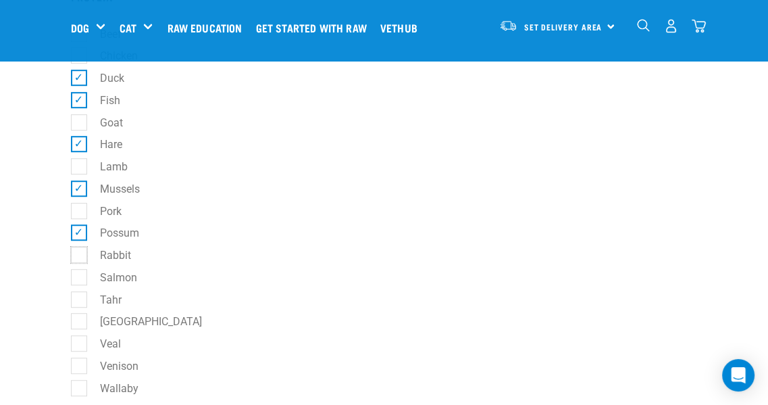
checkbox input "true"
click at [79, 282] on label "Salmon" at bounding box center [110, 277] width 64 height 17
click at [79, 279] on input "Salmon" at bounding box center [75, 274] width 9 height 9
checkbox input "true"
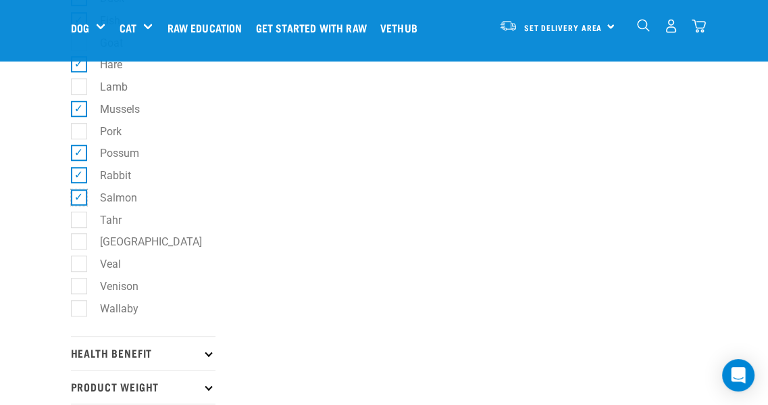
scroll to position [713, 0]
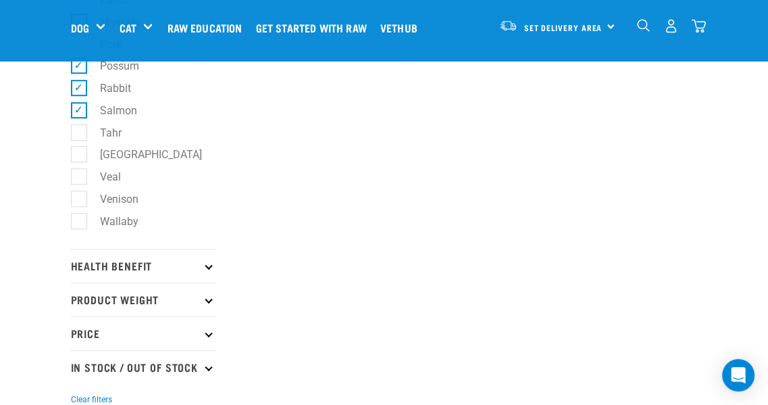
scroll to position [804, 0]
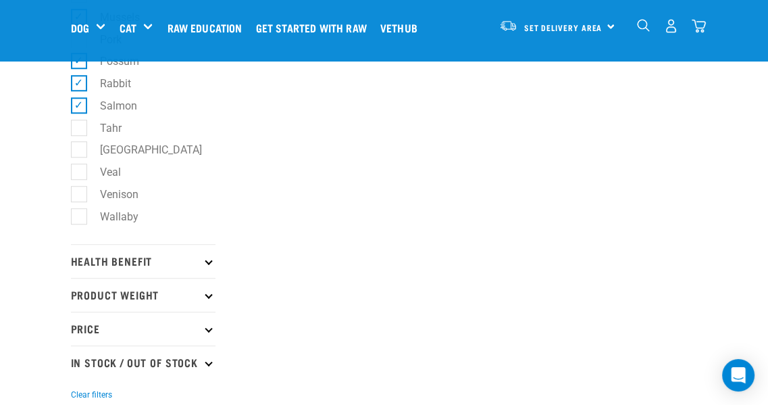
click at [80, 225] on label "Wallaby" at bounding box center [111, 216] width 66 height 17
click at [80, 218] on input "Wallaby" at bounding box center [75, 213] width 9 height 9
checkbox input "true"
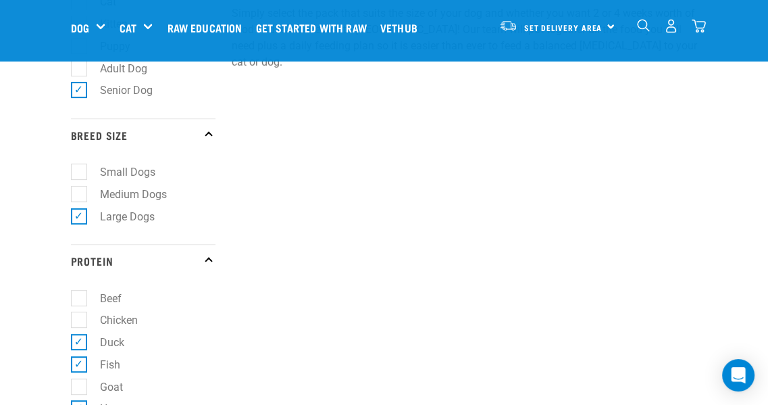
scroll to position [665, 0]
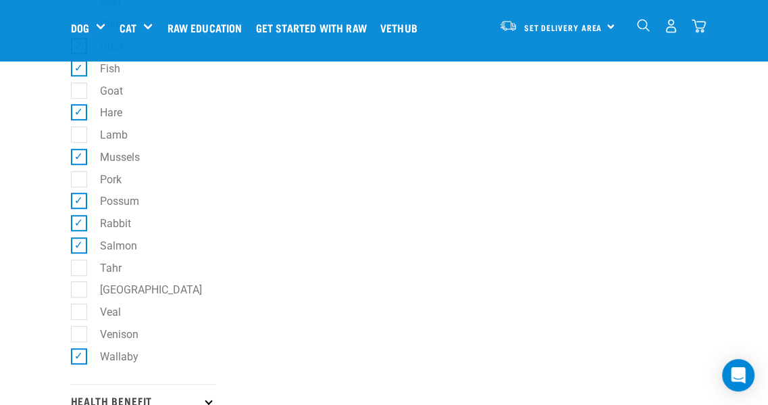
click at [78, 340] on label "Venison" at bounding box center [111, 334] width 66 height 17
click at [76, 336] on input "Venison" at bounding box center [75, 331] width 9 height 9
checkbox input "true"
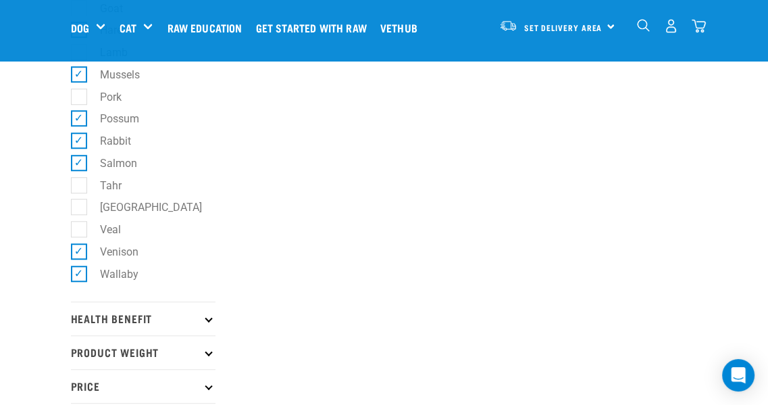
scroll to position [749, 0]
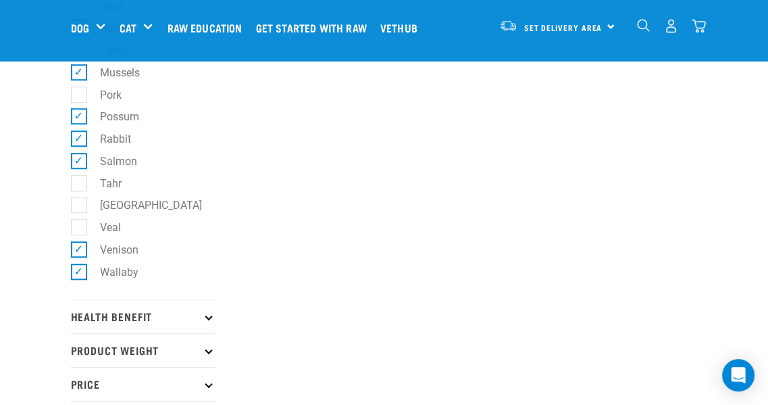
click at [78, 213] on label "[GEOGRAPHIC_DATA]" at bounding box center [142, 205] width 129 height 17
click at [78, 207] on input "[GEOGRAPHIC_DATA]" at bounding box center [75, 203] width 9 height 9
checkbox input "true"
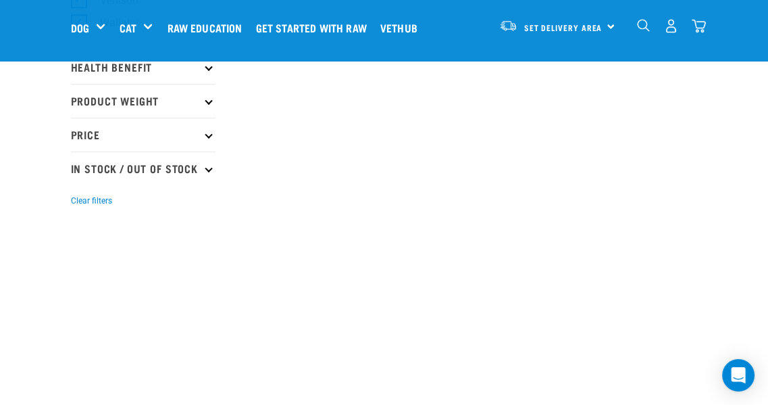
scroll to position [1005, 0]
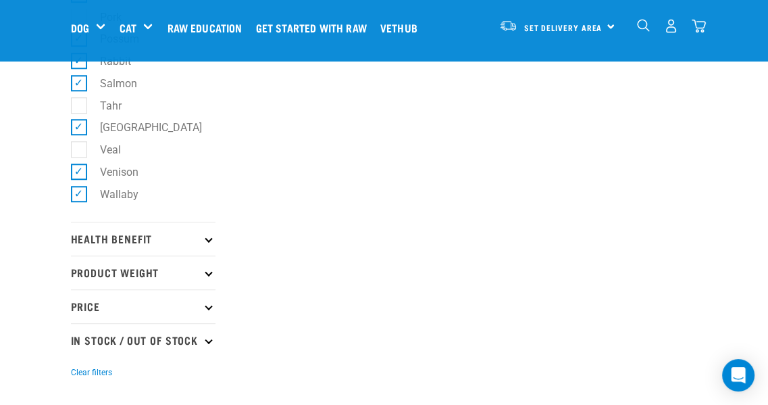
scroll to position [828, 0]
click at [207, 254] on p "Health Benefit" at bounding box center [143, 237] width 145 height 34
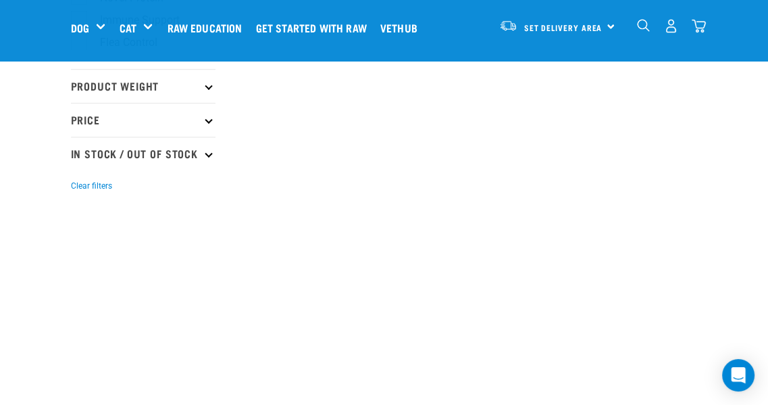
scroll to position [1339, 0]
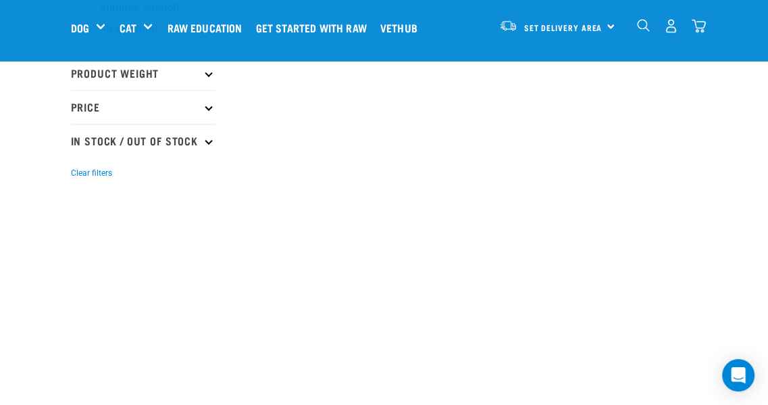
click at [204, 156] on p "In Stock / Out Of Stock" at bounding box center [143, 141] width 145 height 34
click at [82, 186] on label "In Stock" at bounding box center [111, 178] width 66 height 17
click at [80, 180] on input "In Stock" at bounding box center [75, 175] width 9 height 9
checkbox input "true"
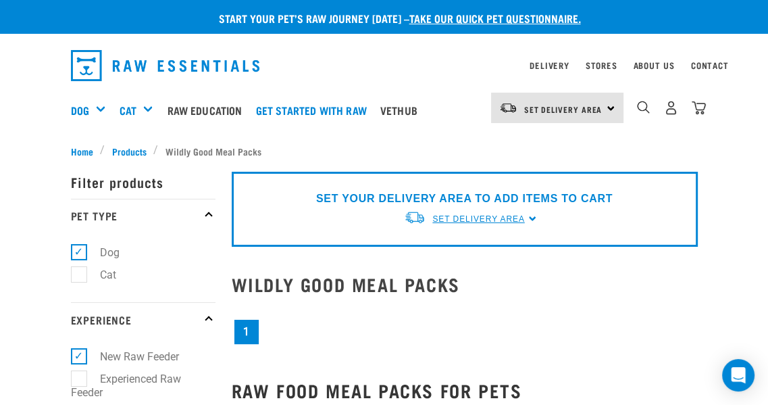
click at [474, 217] on span "Set Delivery Area" at bounding box center [478, 218] width 92 height 9
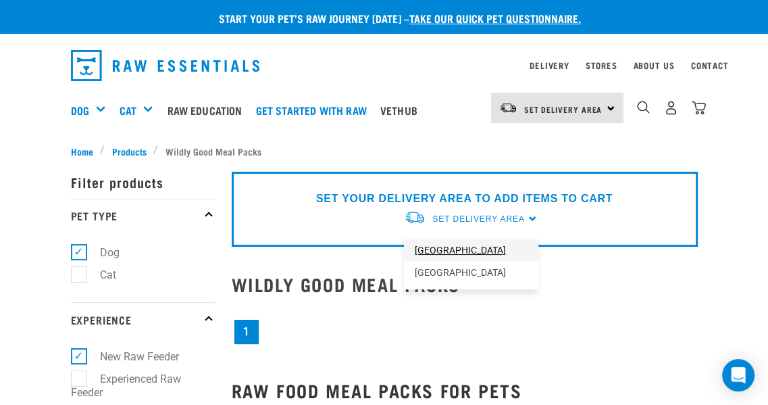
click at [455, 251] on link "[GEOGRAPHIC_DATA]" at bounding box center [471, 250] width 134 height 22
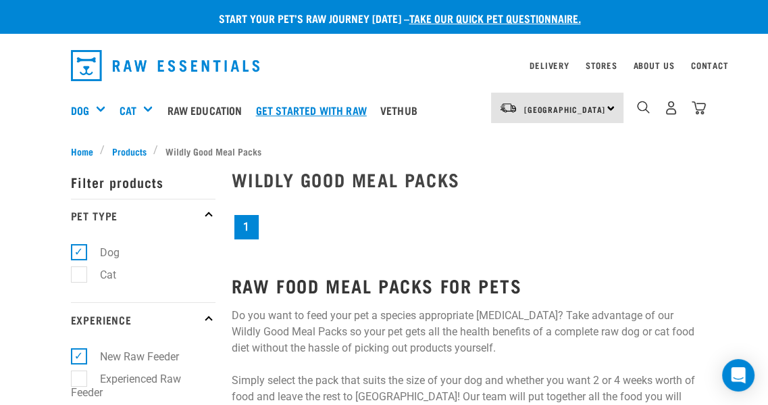
click at [286, 109] on link "Get started with Raw" at bounding box center [315, 110] width 124 height 54
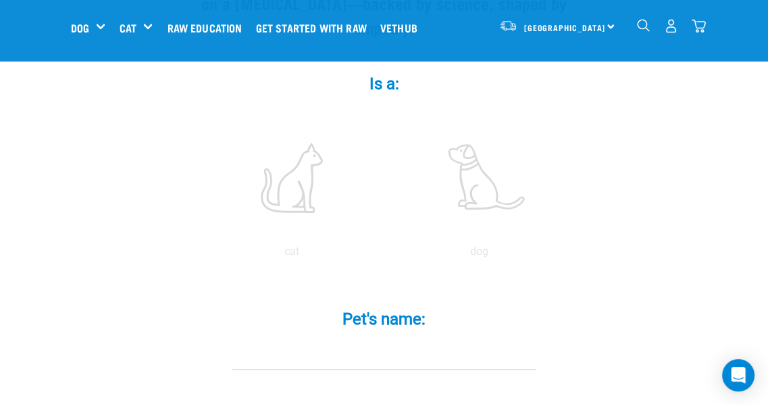
scroll to position [247, 0]
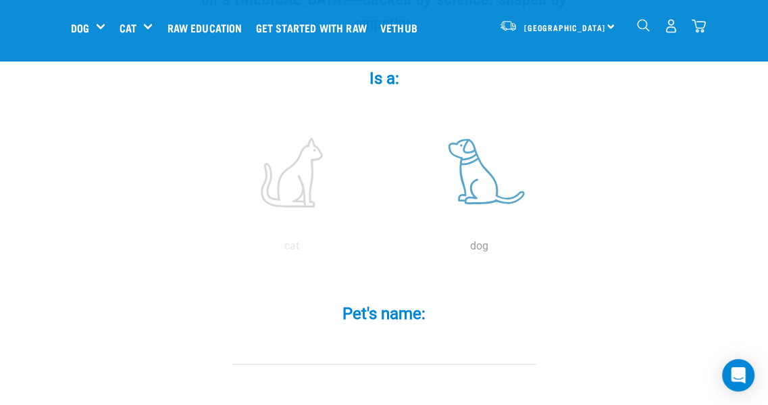
click at [503, 169] on label at bounding box center [479, 172] width 182 height 115
click at [386, 249] on input "radio" at bounding box center [386, 249] width 0 height 0
click at [403, 334] on input "Pet's name: *" at bounding box center [384, 349] width 304 height 30
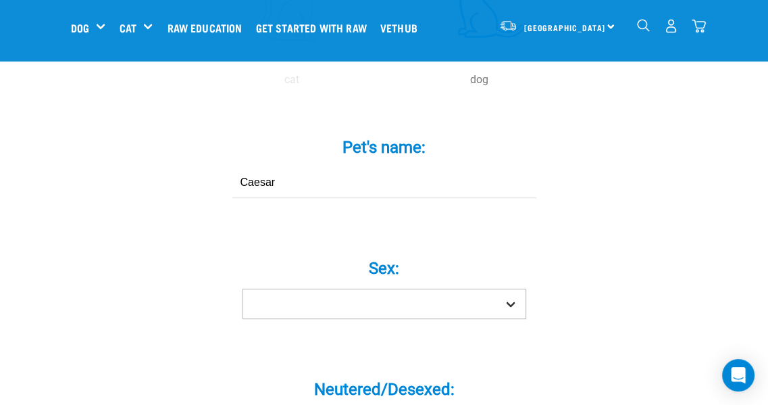
scroll to position [430, 0]
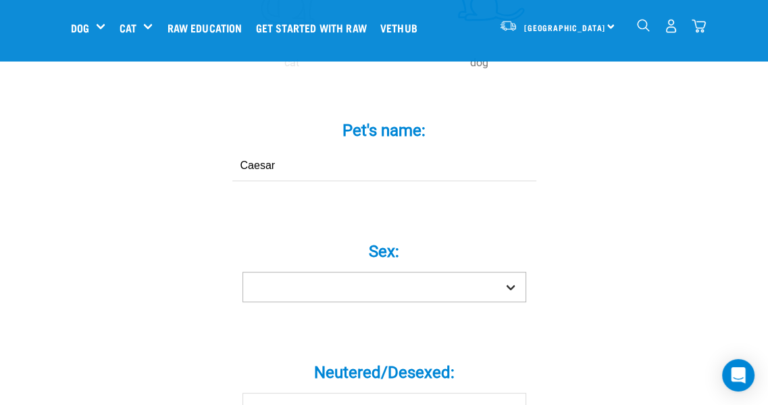
type input "Caesar"
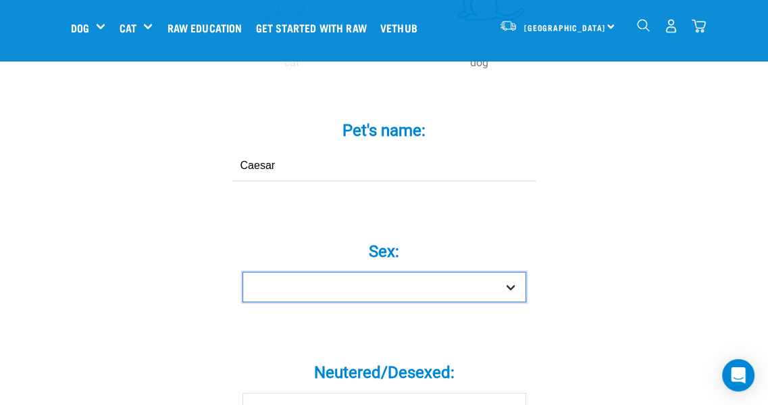
click at [408, 272] on select "Boy Girl" at bounding box center [384, 287] width 284 height 30
select select "boy"
click at [242, 272] on select "Boy Girl" at bounding box center [384, 287] width 284 height 30
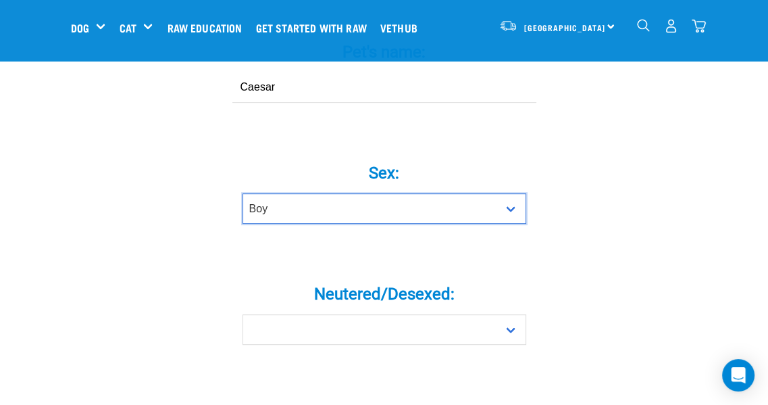
scroll to position [511, 0]
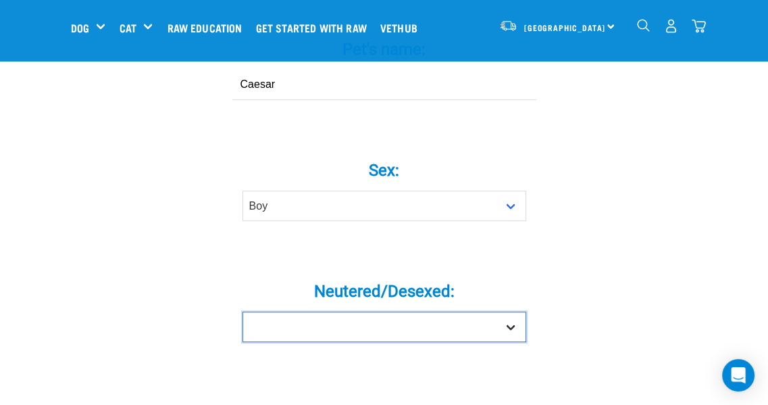
click at [424, 311] on select "Yes No" at bounding box center [384, 326] width 284 height 30
select select "yes"
click at [242, 311] on select "Yes No" at bounding box center [384, 326] width 284 height 30
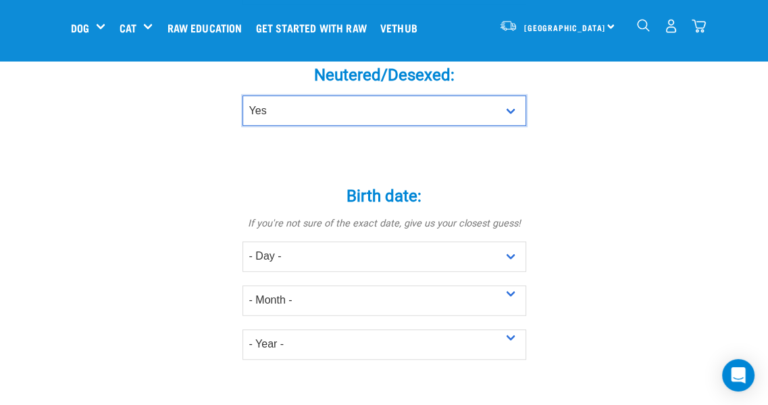
scroll to position [729, 0]
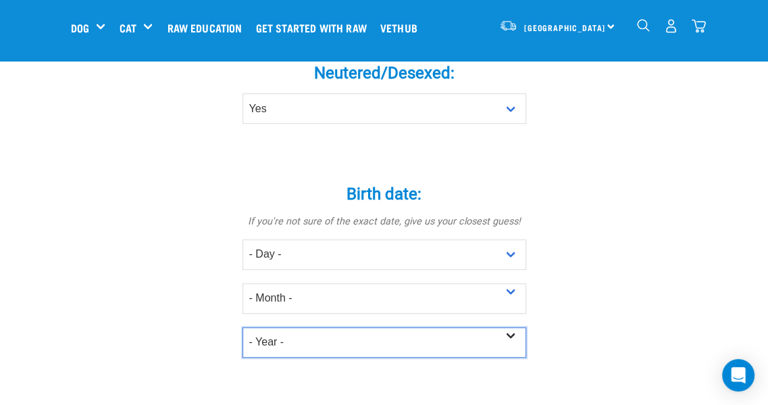
click at [470, 327] on select "- Year - 2025 2024 2023 2022 2021 2020 2019 2018 2017 2016 2015 2014 2013 2012" at bounding box center [384, 342] width 284 height 30
select select "2017"
click at [242, 327] on select "- Year - 2025 2024 2023 2022 2021 2020 2019 2018 2017 2016 2015 2014 2013 2012" at bounding box center [384, 342] width 284 height 30
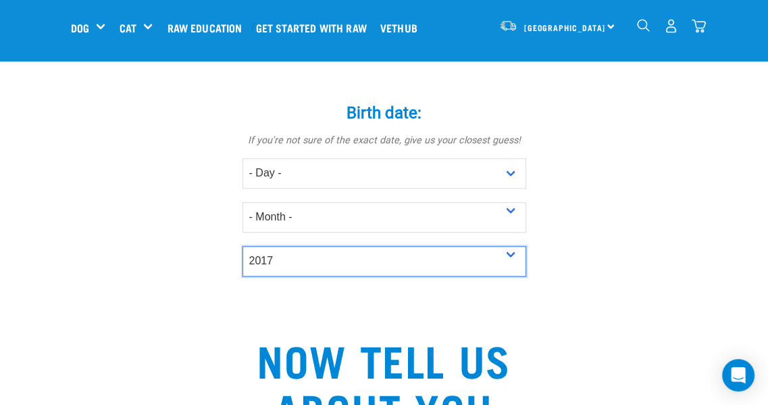
scroll to position [770, 0]
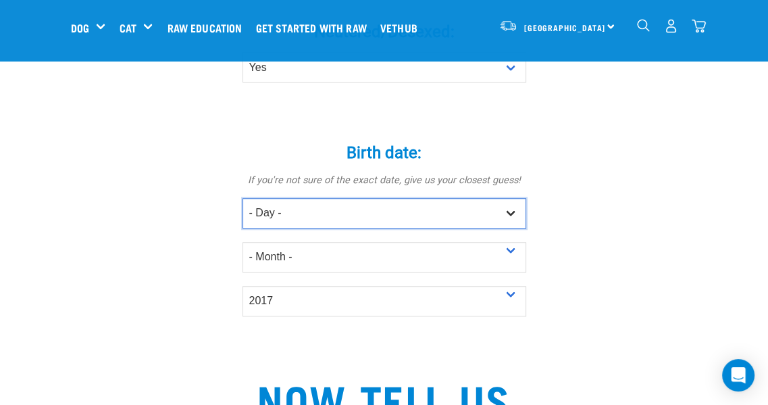
click at [350, 198] on select "- Day - 1 2 3 4 5 6 7 8 9 10 11 12 13 14 15 16 17 18 19 20 21 22 23 24 25 26 27" at bounding box center [384, 213] width 284 height 30
select select "1"
click at [242, 198] on select "- Day - 1 2 3 4 5 6 7 8 9 10 11 12 13 14 15 16 17 18 19 20 21 22 23 24 25 26 27" at bounding box center [384, 213] width 284 height 30
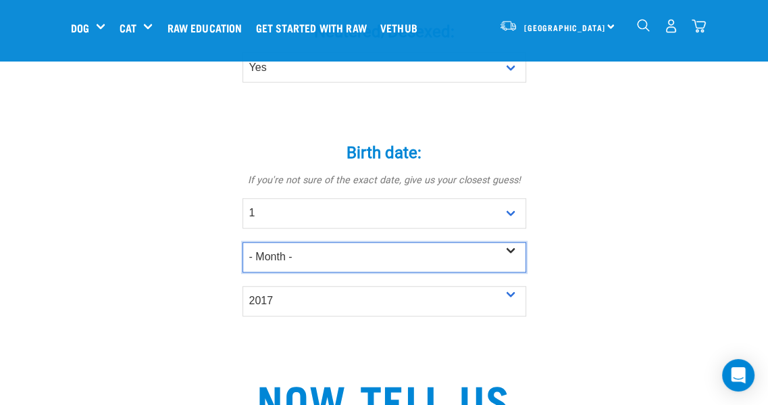
click at [309, 242] on select "- Month - January February March April May June July August September October N…" at bounding box center [384, 257] width 284 height 30
select select "June"
click at [242, 242] on select "- Month - January February March April May June July August September October N…" at bounding box center [384, 257] width 284 height 30
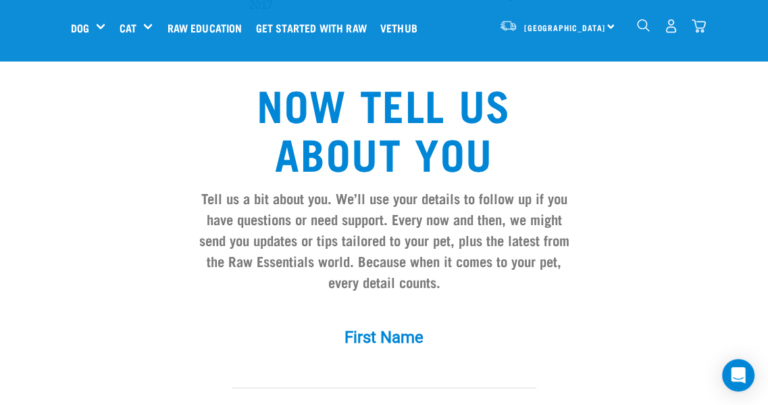
scroll to position [1164, 0]
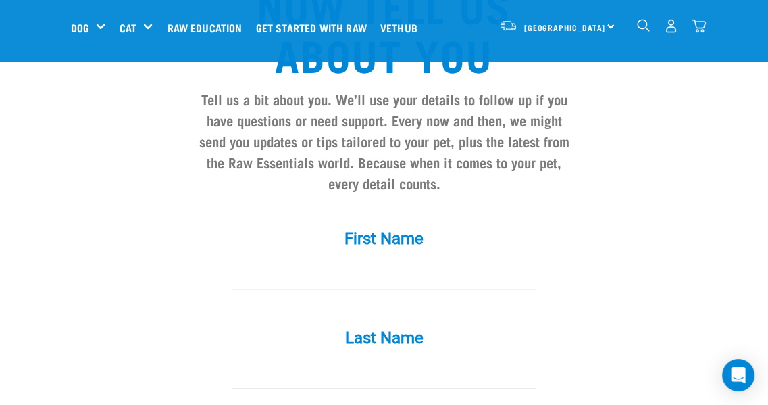
click at [301, 259] on input "First Name *" at bounding box center [384, 274] width 304 height 30
type input "Raquel"
type input "McBirney"
type input "raquel.mcbirney@gmail.com"
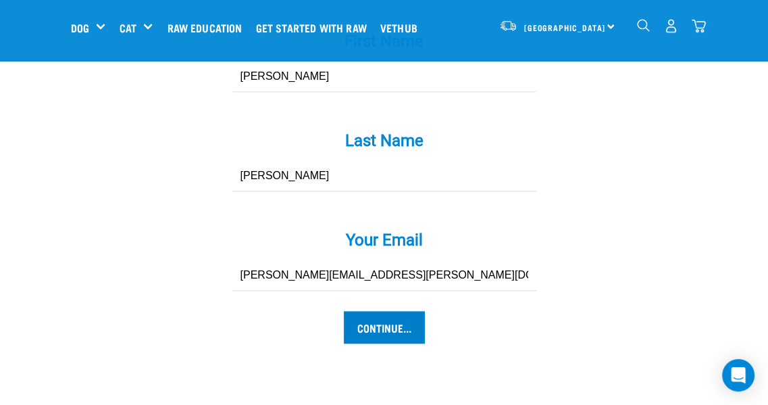
scroll to position [1359, 0]
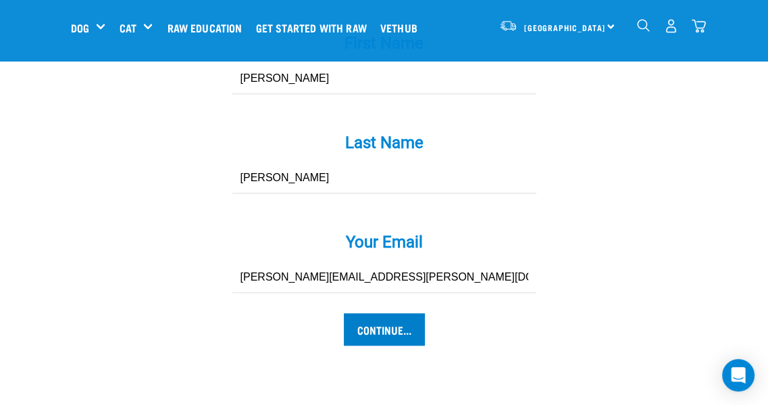
click at [401, 282] on div "Your Email * raquel.mcbirney@gmail.com" at bounding box center [384, 262] width 405 height 99
click at [382, 313] on input "Continue..." at bounding box center [384, 329] width 81 height 32
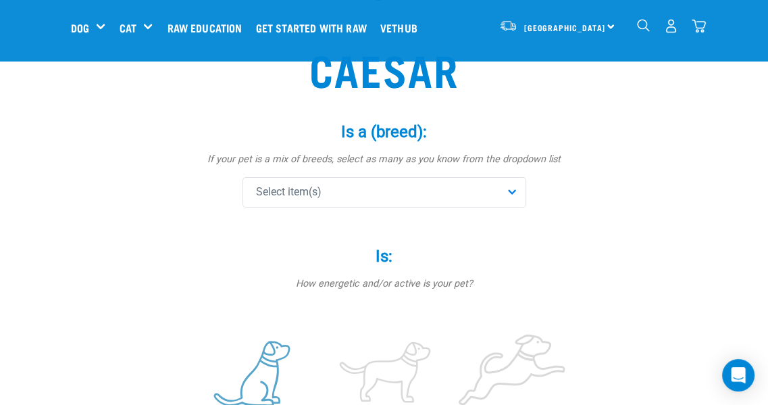
scroll to position [86, 0]
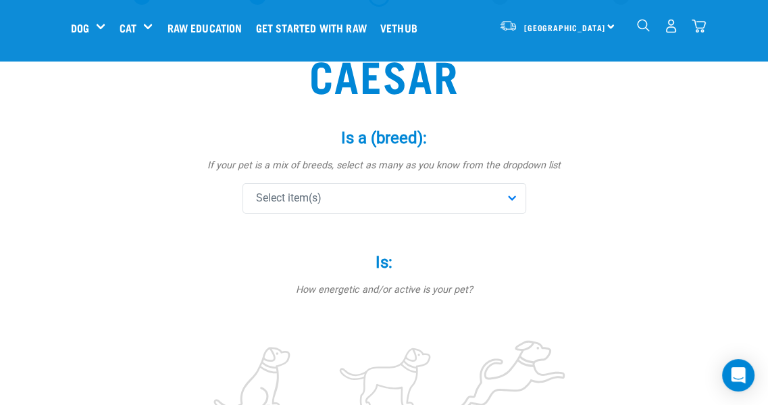
click at [351, 201] on div "Select item(s)" at bounding box center [384, 198] width 284 height 30
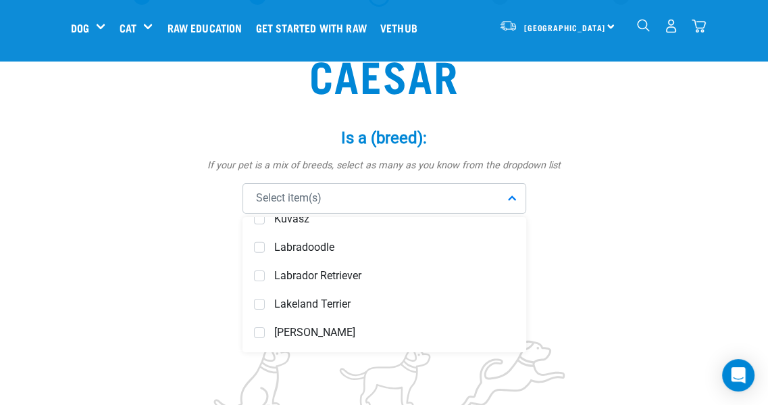
scroll to position [3291, 0]
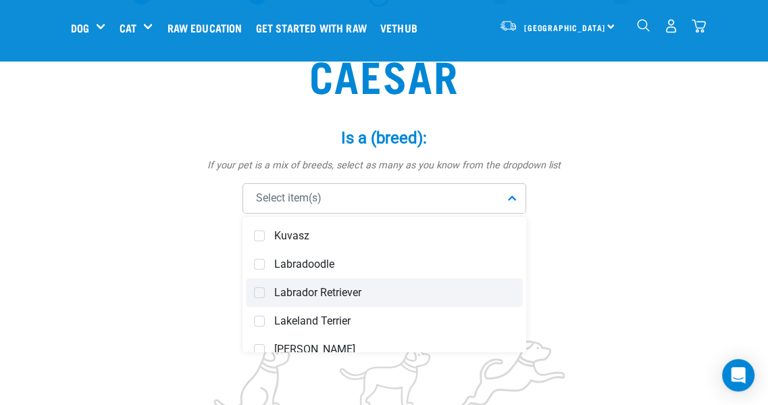
click at [330, 289] on span "Labrador Retriever" at bounding box center [394, 293] width 240 height 14
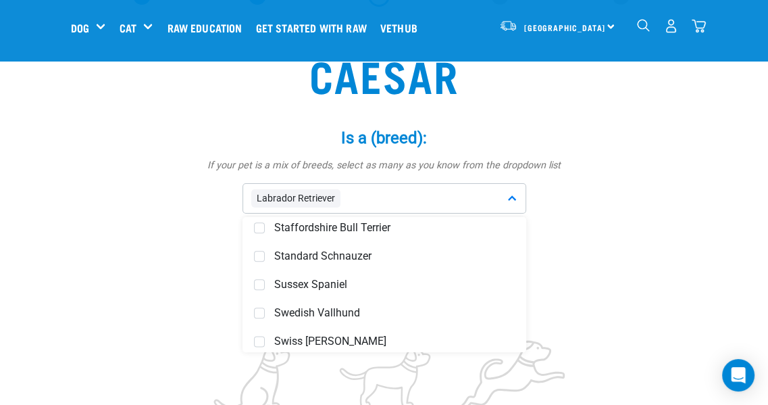
scroll to position [5154, 0]
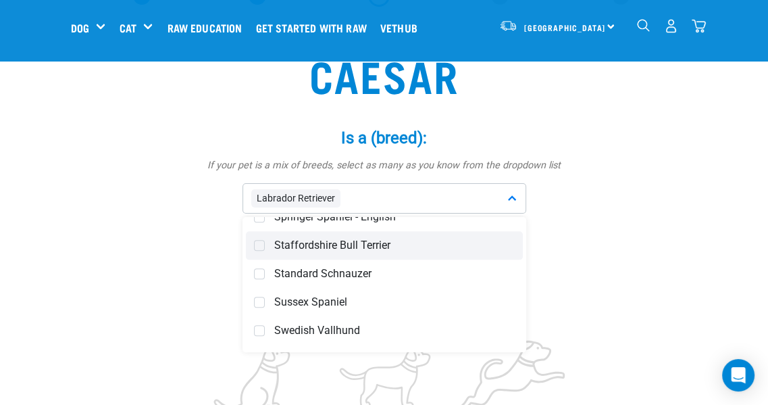
click at [322, 238] on span "Staffordshire Bull Terrier" at bounding box center [394, 245] width 240 height 14
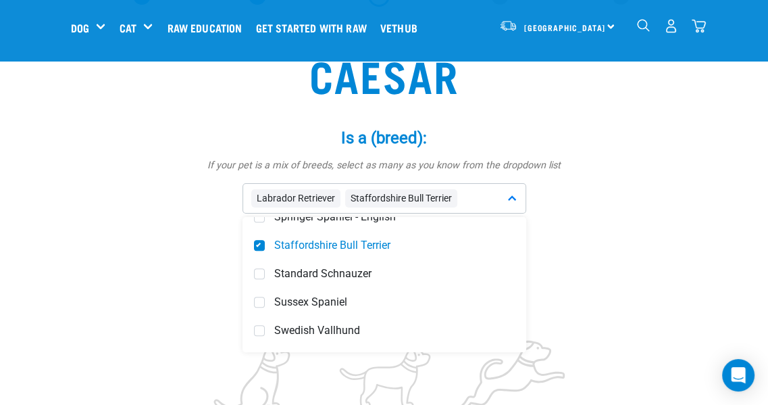
click at [552, 284] on p "How energetic and/or active is your pet?" at bounding box center [384, 289] width 405 height 15
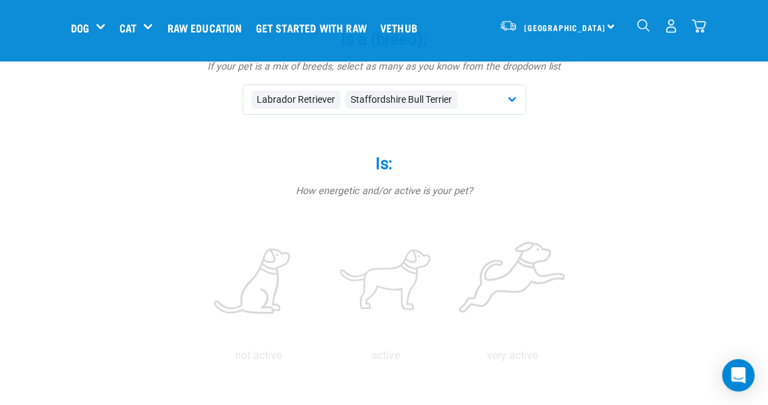
scroll to position [186, 0]
click at [393, 279] on label at bounding box center [386, 280] width 122 height 115
click at [322, 357] on input "radio" at bounding box center [322, 357] width 0 height 0
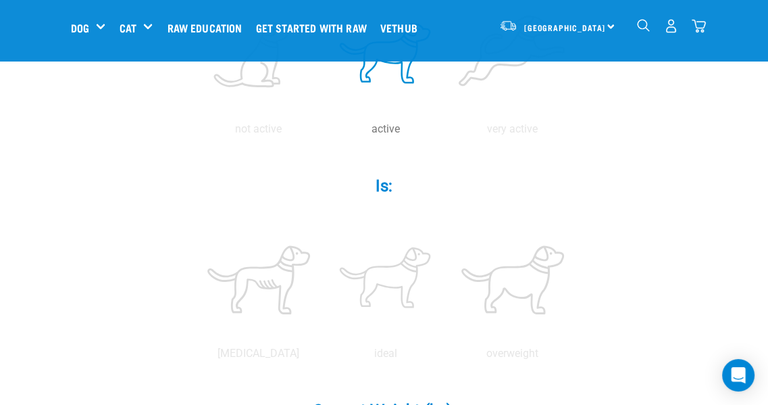
scroll to position [440, 0]
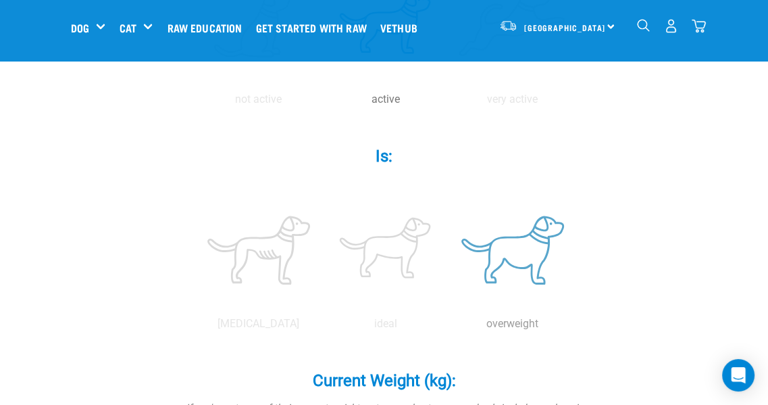
click at [512, 247] on label at bounding box center [513, 249] width 122 height 115
click at [449, 327] on input "radio" at bounding box center [449, 327] width 0 height 0
click at [485, 257] on label at bounding box center [513, 249] width 122 height 115
click at [449, 327] on input "radio" at bounding box center [449, 327] width 0 height 0
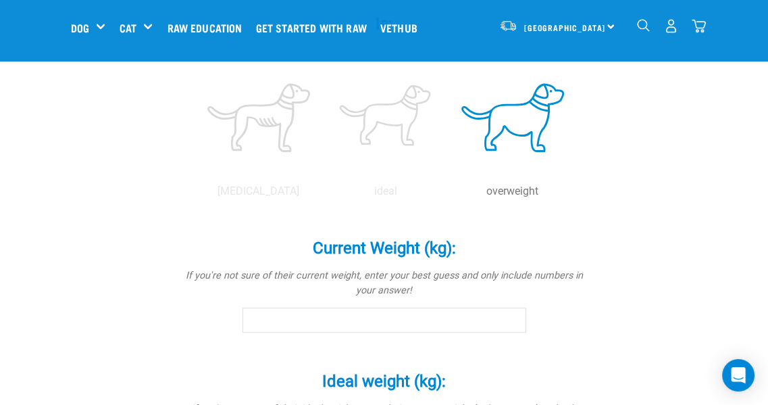
scroll to position [592, 0]
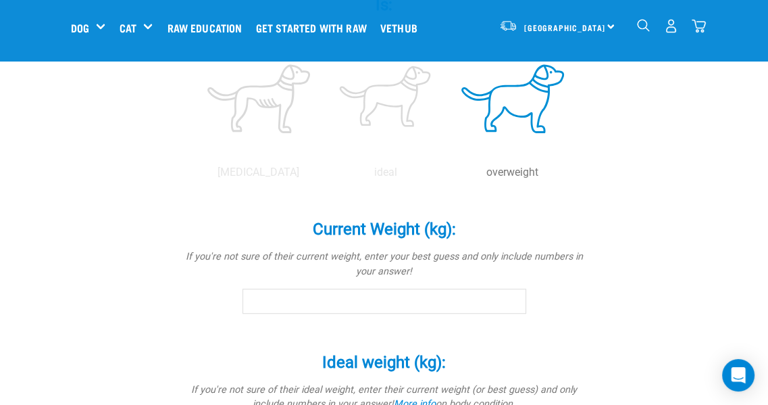
click at [315, 302] on input "Current Weight (kg): *" at bounding box center [384, 300] width 284 height 24
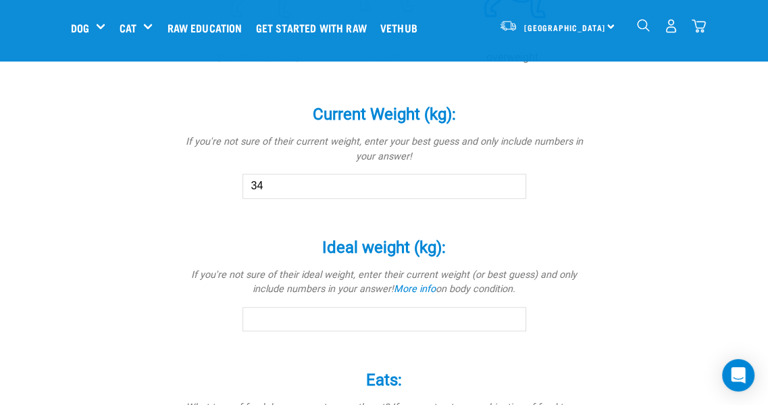
scroll to position [707, 0]
type input "34"
click at [363, 317] on input "Ideal weight (kg): *" at bounding box center [384, 318] width 284 height 24
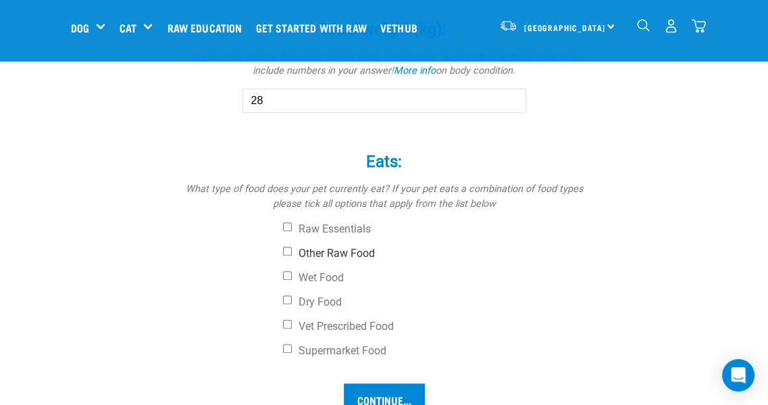
scroll to position [935, 0]
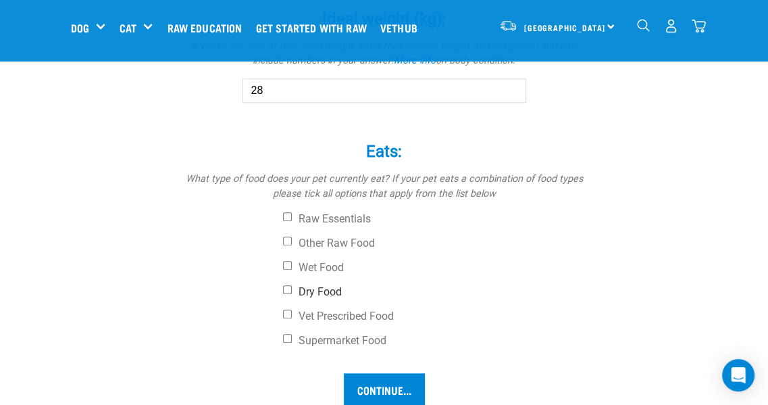
type input "28"
click at [288, 287] on input "Dry Food" at bounding box center [287, 289] width 9 height 9
checkbox input "true"
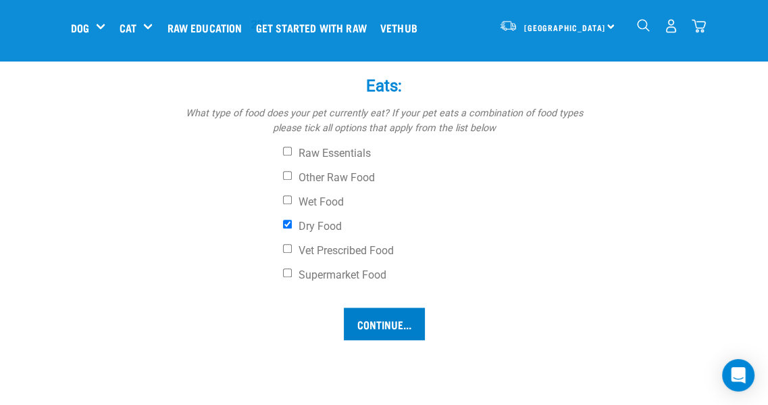
scroll to position [1000, 0]
click at [288, 174] on input "Other Raw Food" at bounding box center [287, 176] width 9 height 9
checkbox input "false"
click at [377, 324] on input "Continue..." at bounding box center [384, 324] width 81 height 32
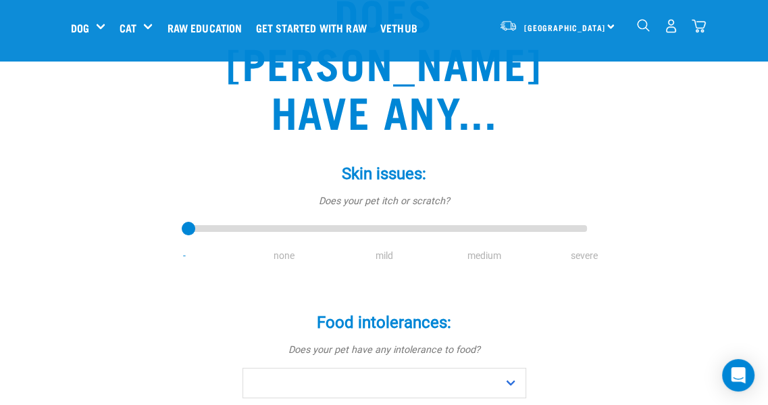
scroll to position [153, 0]
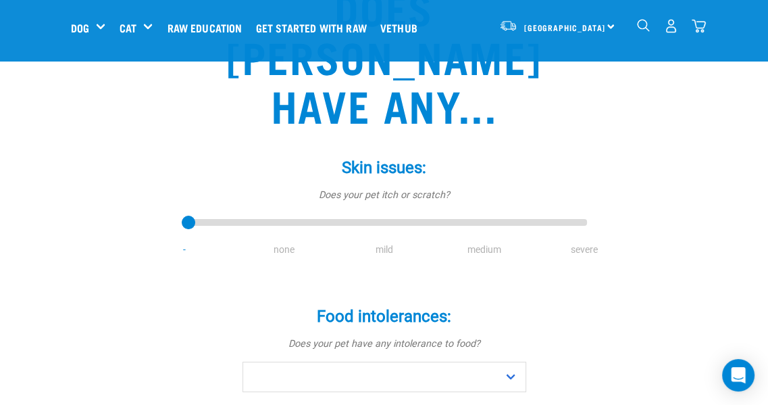
click at [284, 242] on li "none" at bounding box center [284, 249] width 100 height 14
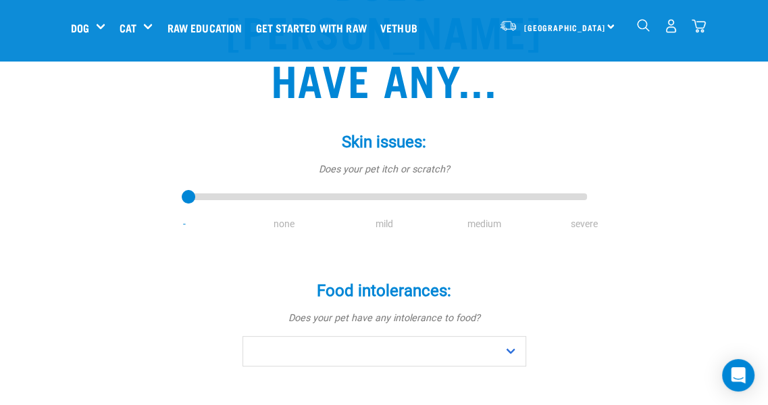
scroll to position [205, 0]
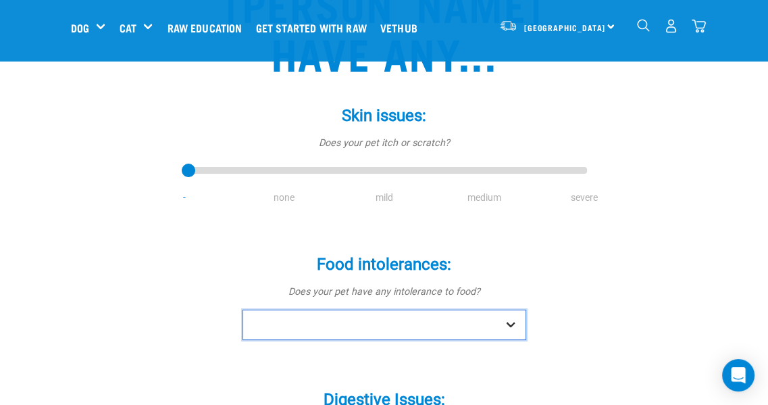
click at [295, 309] on select "No Yes" at bounding box center [384, 324] width 284 height 30
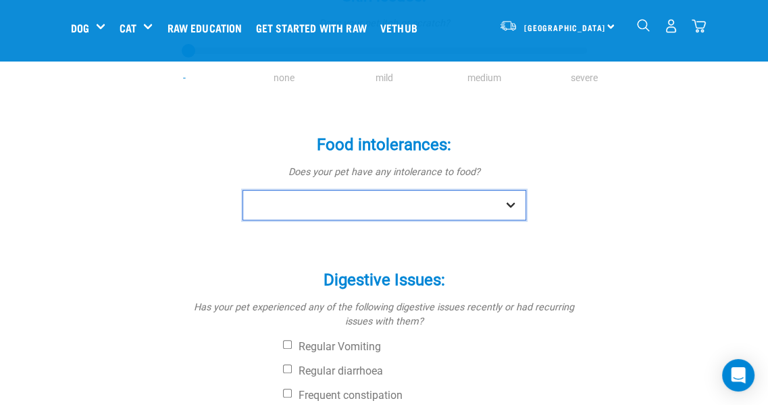
scroll to position [326, 0]
click at [356, 189] on select "No Yes" at bounding box center [384, 204] width 284 height 30
select select "no"
click at [242, 189] on select "No Yes" at bounding box center [384, 204] width 284 height 30
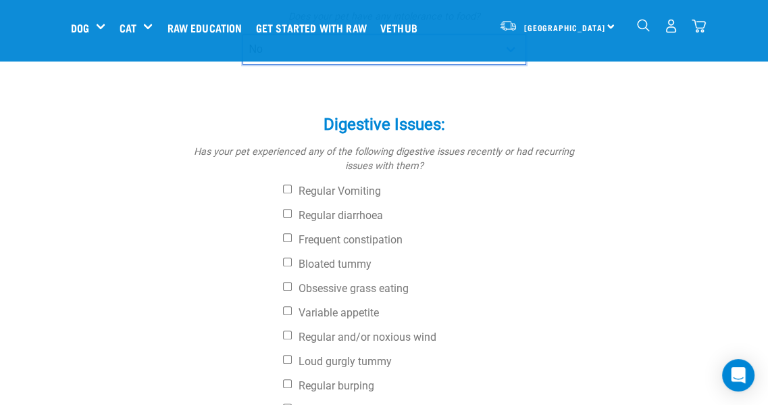
scroll to position [481, 0]
click at [287, 281] on input "Obsessive grass eating" at bounding box center [287, 285] width 9 height 9
checkbox input "true"
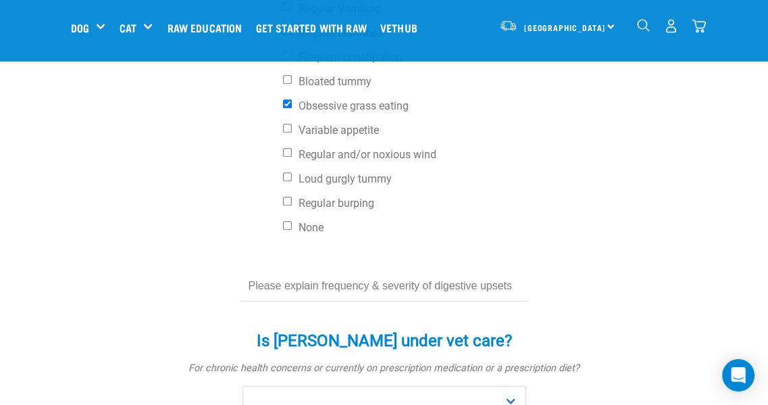
scroll to position [663, 0]
click at [290, 270] on input "text" at bounding box center [384, 285] width 288 height 30
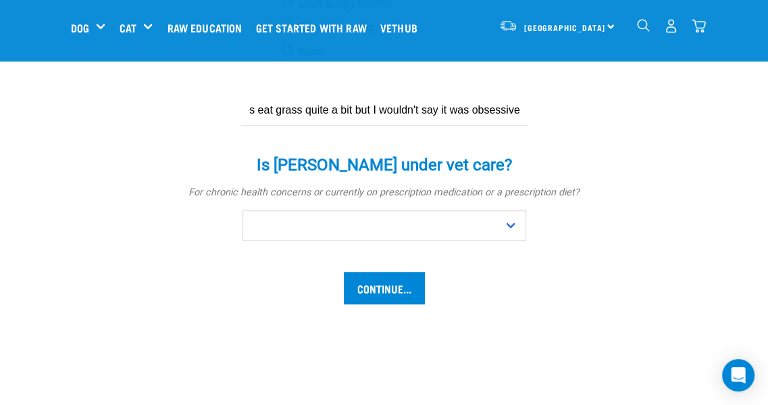
scroll to position [840, 0]
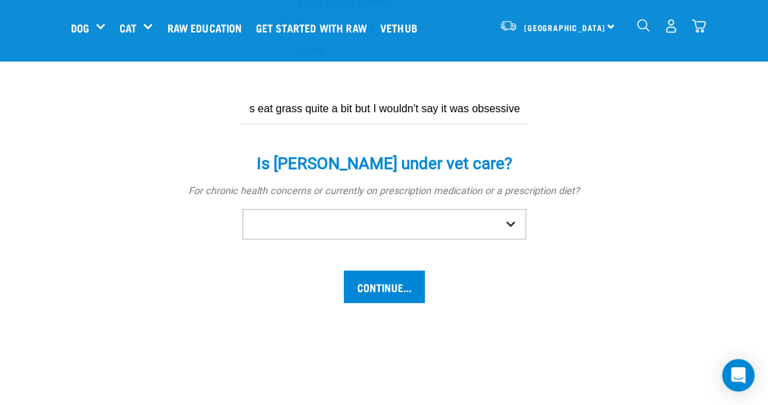
type input "He does eat grass quite a bit but I wouldn't say it was obsessive"
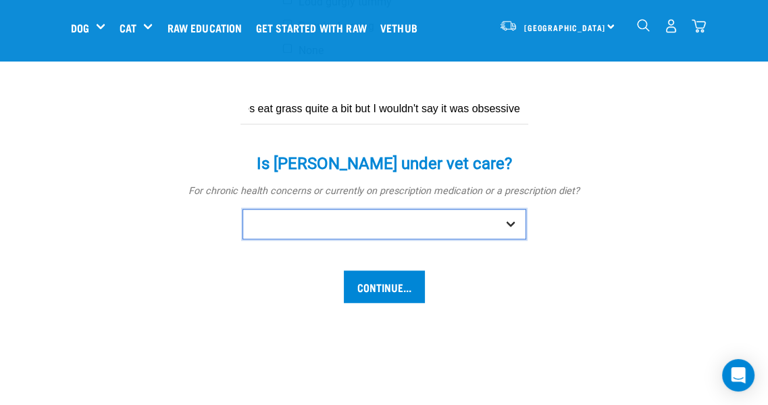
click at [442, 209] on select "No Yes" at bounding box center [384, 224] width 284 height 30
select select "yes"
click at [242, 209] on select "No Yes" at bounding box center [384, 224] width 284 height 30
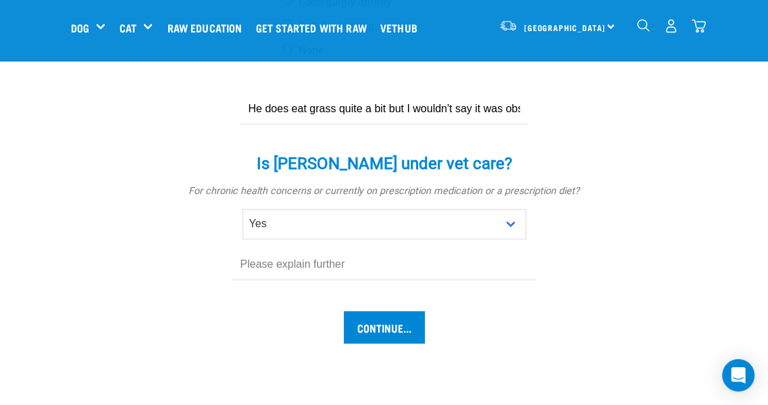
click at [352, 249] on input "text" at bounding box center [384, 264] width 304 height 30
click at [352, 249] on input "He was on nupentin/gabapentin and [MEDICAL_DATA] for [MEDICAL_DATA] is his lowe…" at bounding box center [384, 264] width 304 height 30
click at [497, 249] on input "He was on nupentin/gabapentin and [MEDICAL_DATA] for [MEDICAL_DATA] is his lowe…" at bounding box center [384, 264] width 304 height 30
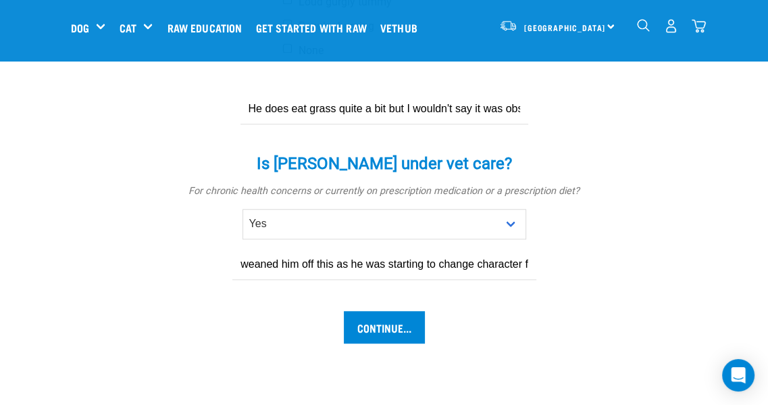
click at [497, 249] on input "He was on nupentin/gabapentin and [MEDICAL_DATA] for [MEDICAL_DATA] is his lowe…" at bounding box center [384, 264] width 304 height 30
click at [531, 249] on input "He was on nupentin/gabapentin and [MEDICAL_DATA] for [MEDICAL_DATA] is his lowe…" at bounding box center [384, 264] width 304 height 30
click at [299, 249] on input "He was on nupentin/gabapentin and [MEDICAL_DATA] for [MEDICAL_DATA] is his lowe…" at bounding box center [384, 264] width 304 height 30
drag, startPoint x: 299, startPoint y: 217, endPoint x: 385, endPoint y: 217, distance: 86.5
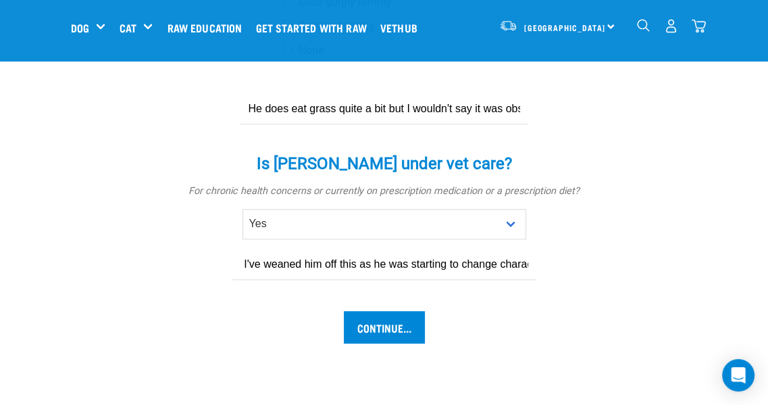
click at [385, 249] on input "He was on nupentin/gabapentin and [MEDICAL_DATA] for [MEDICAL_DATA] is his lowe…" at bounding box center [384, 264] width 304 height 30
click at [501, 249] on input "He was on nupentin/gabapentin and [MEDICAL_DATA] for [MEDICAL_DATA] is his lowe…" at bounding box center [384, 264] width 304 height 30
drag, startPoint x: 501, startPoint y: 217, endPoint x: 571, endPoint y: 214, distance: 70.3
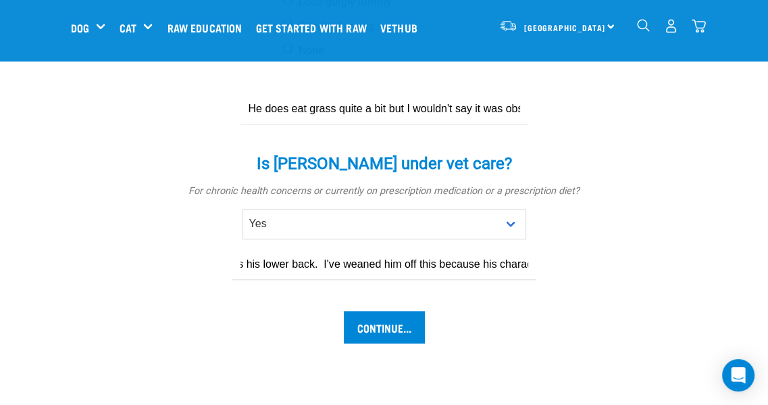
click at [571, 249] on div "He was on nupentin/gabapentin and [MEDICAL_DATA] for [MEDICAL_DATA] is his lowe…" at bounding box center [384, 264] width 405 height 30
click at [413, 249] on input "He was on nupentin/gabapentin and [MEDICAL_DATA] for [MEDICAL_DATA] is his lowe…" at bounding box center [384, 264] width 304 height 30
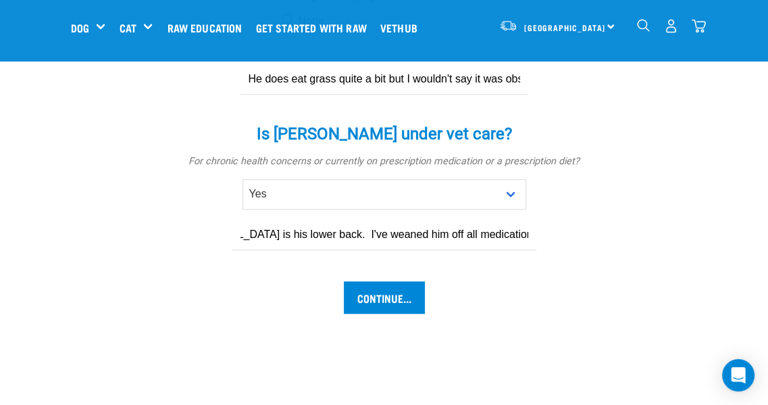
scroll to position [916, 0]
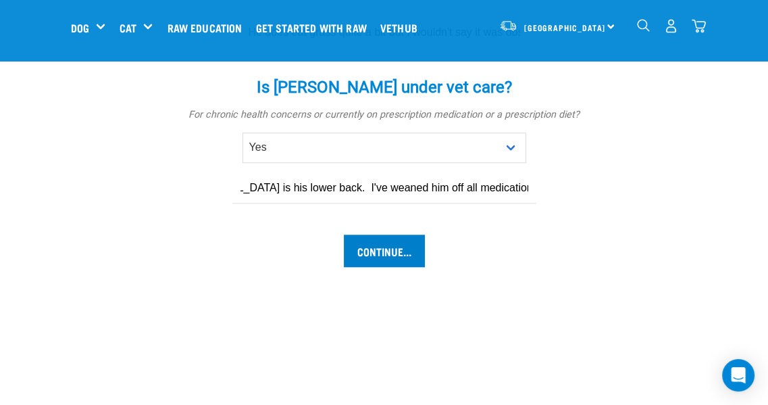
type input "He was on nupentin/gabapentin and [MEDICAL_DATA] for [MEDICAL_DATA] is his lowe…"
click at [384, 234] on input "Continue..." at bounding box center [384, 250] width 81 height 32
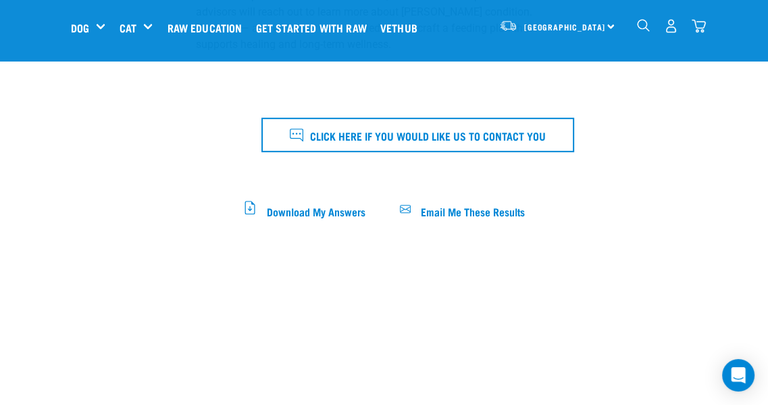
scroll to position [479, 0]
